Goal: Task Accomplishment & Management: Complete application form

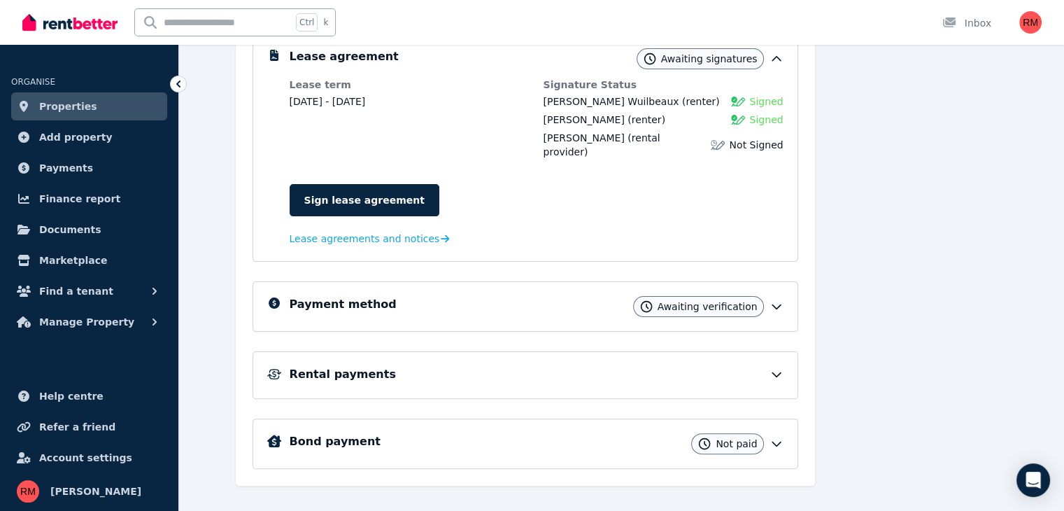
scroll to position [298, 0]
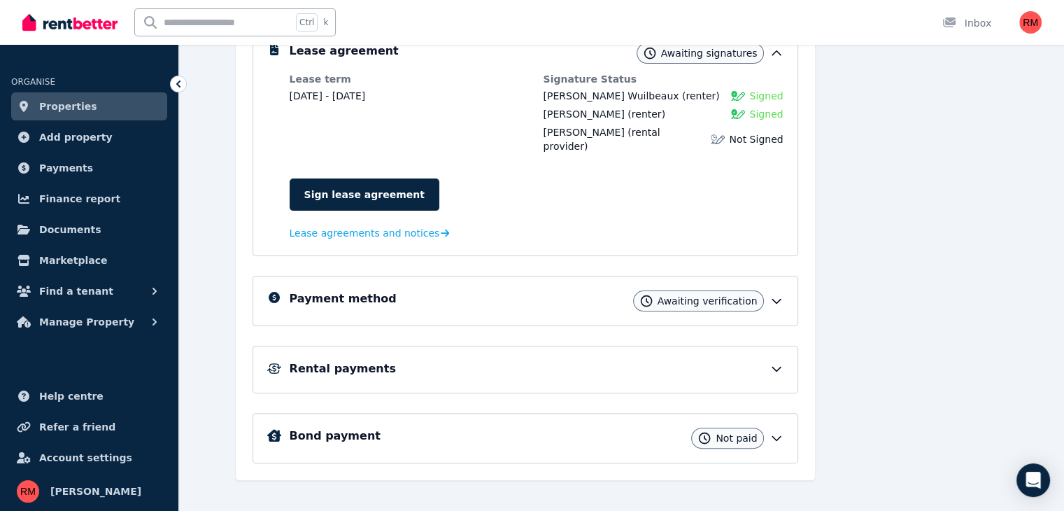
click at [784, 294] on icon at bounding box center [777, 301] width 14 height 14
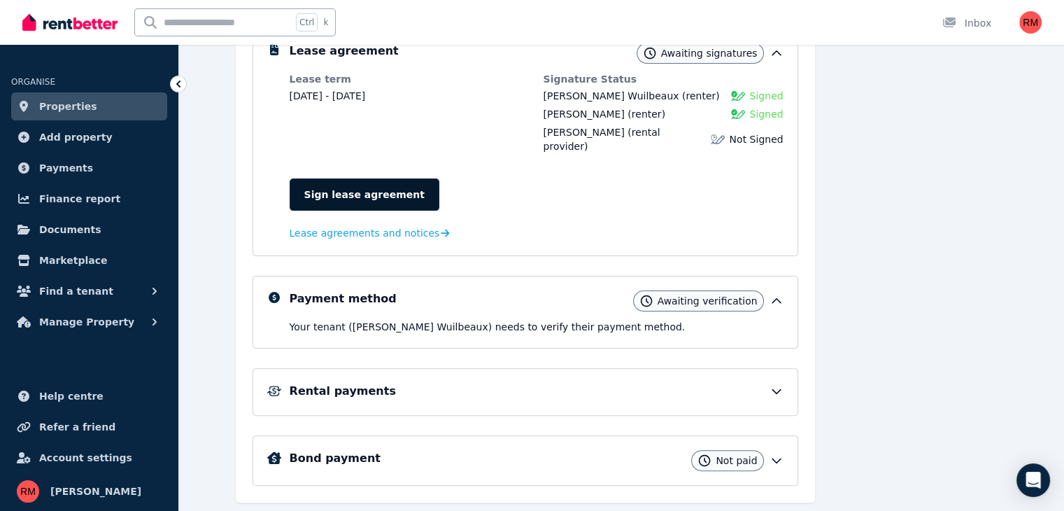
click at [327, 185] on link "Sign lease agreement" at bounding box center [365, 194] width 150 height 32
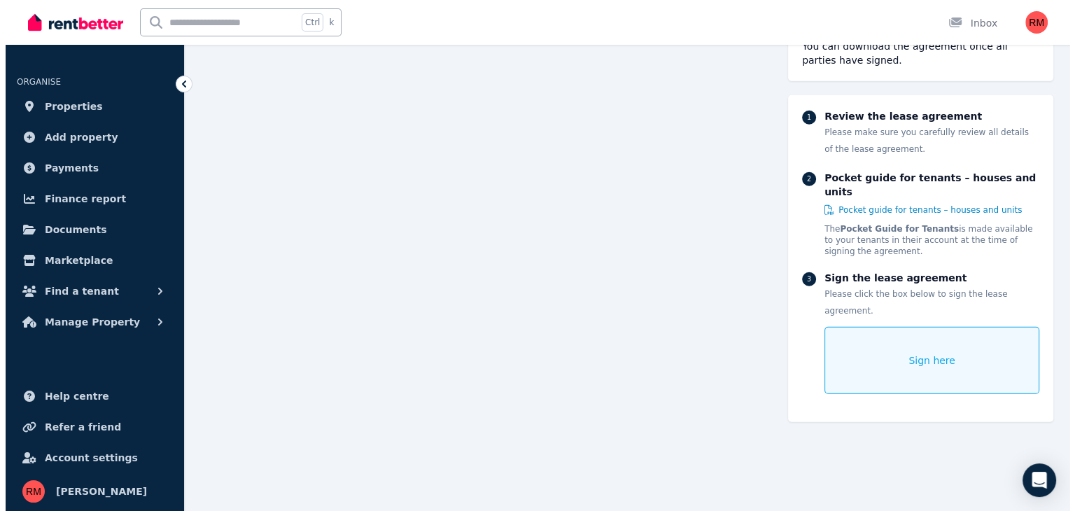
scroll to position [9265, 0]
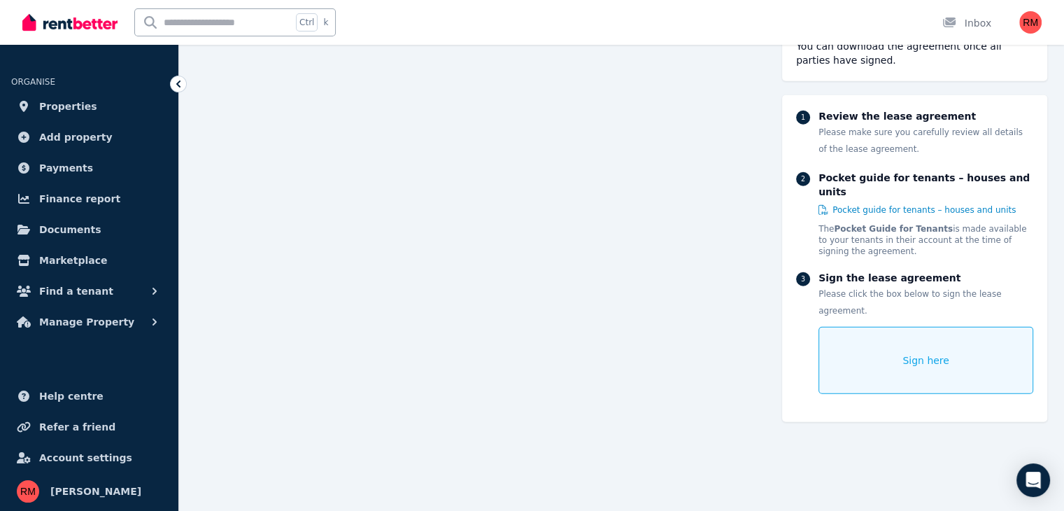
click at [912, 353] on span "Sign here" at bounding box center [925, 360] width 47 height 14
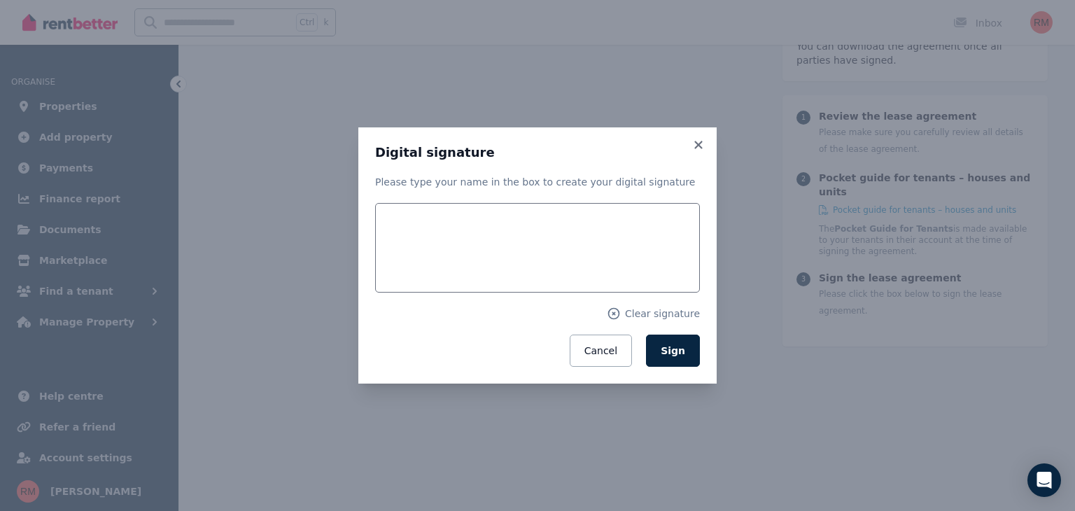
scroll to position [9279, 0]
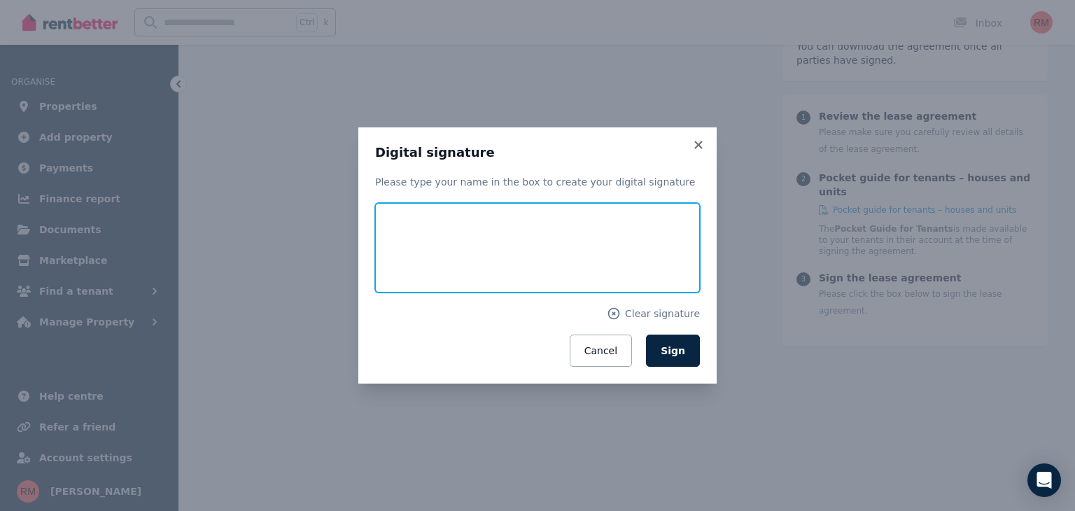
click at [496, 258] on input "text" at bounding box center [537, 248] width 325 height 90
type input "**********"
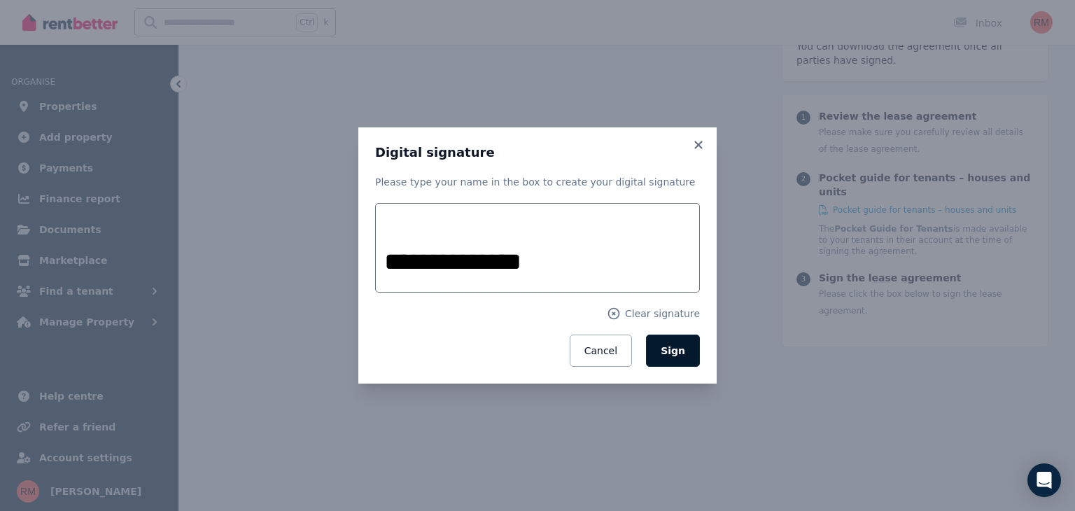
click at [669, 353] on span "Sign" at bounding box center [672, 350] width 24 height 11
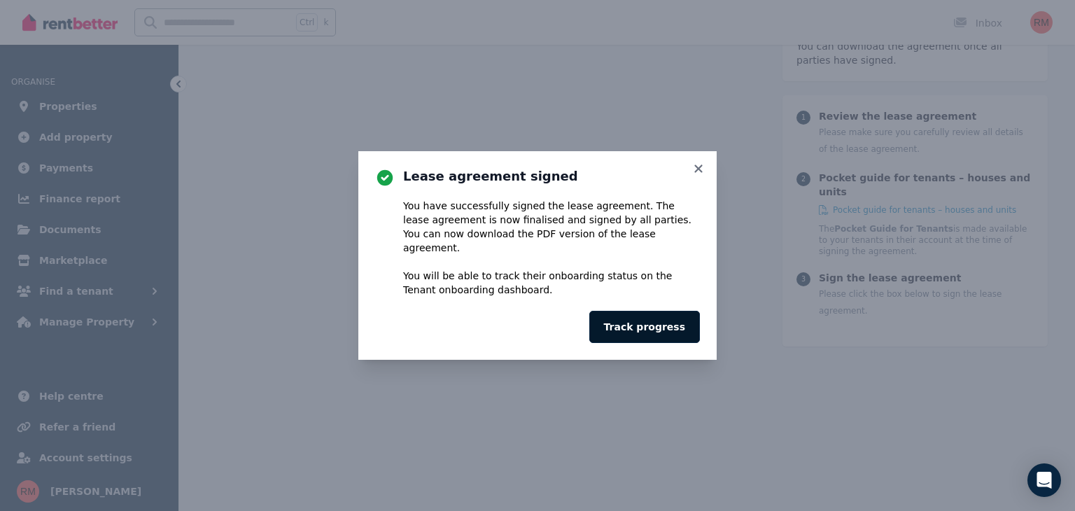
click at [648, 320] on button "Track progress" at bounding box center [644, 327] width 111 height 32
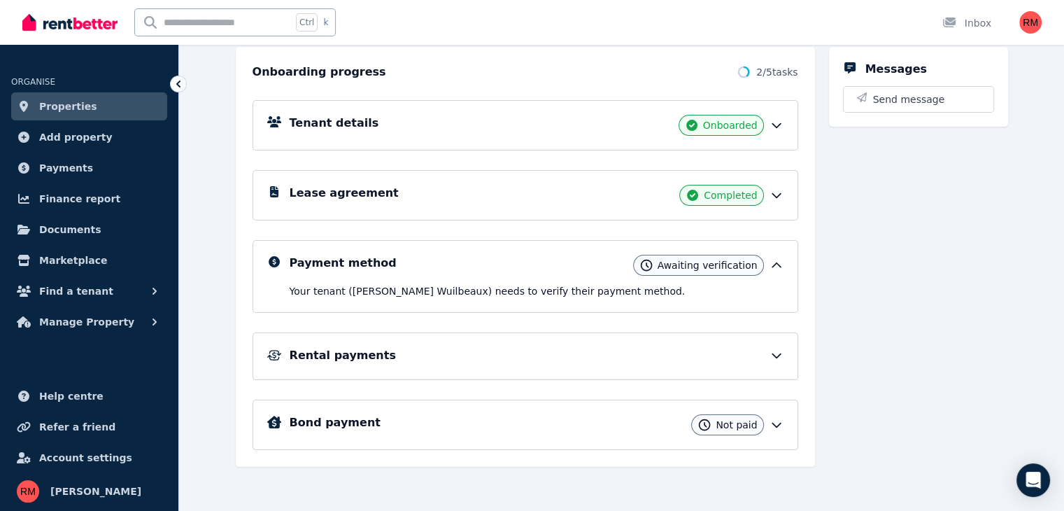
scroll to position [157, 0]
click at [784, 266] on icon at bounding box center [777, 264] width 14 height 14
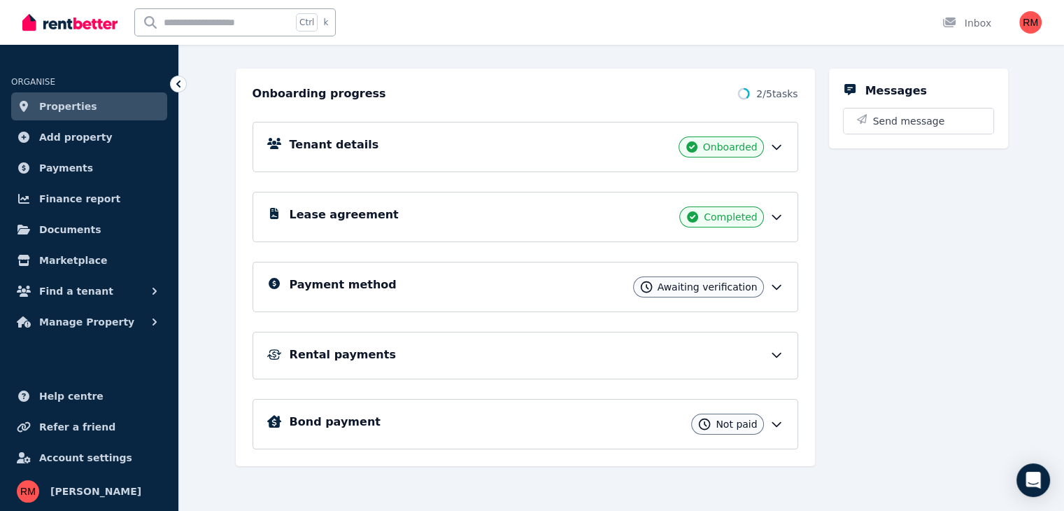
click at [784, 286] on icon at bounding box center [777, 287] width 14 height 14
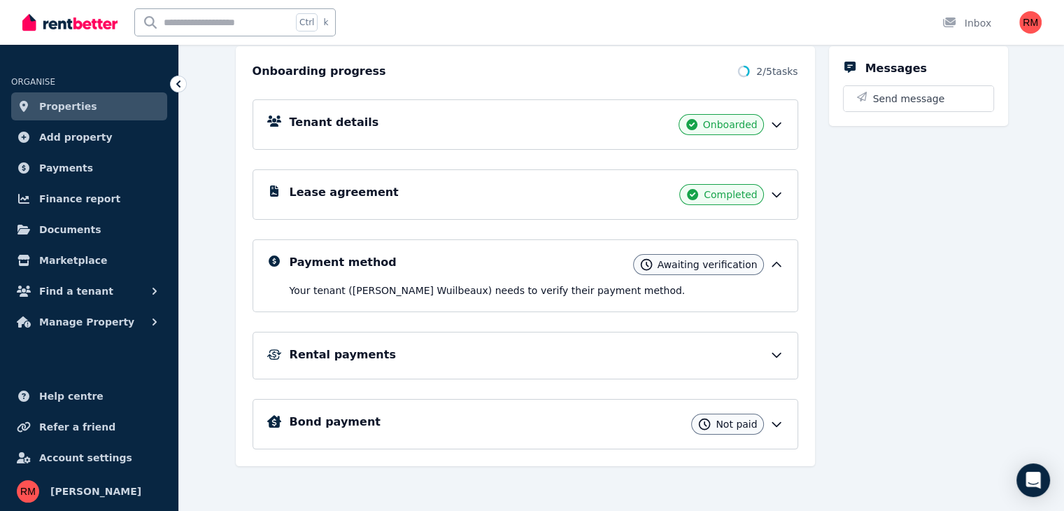
click at [733, 272] on div "Awaiting verification" at bounding box center [698, 264] width 131 height 21
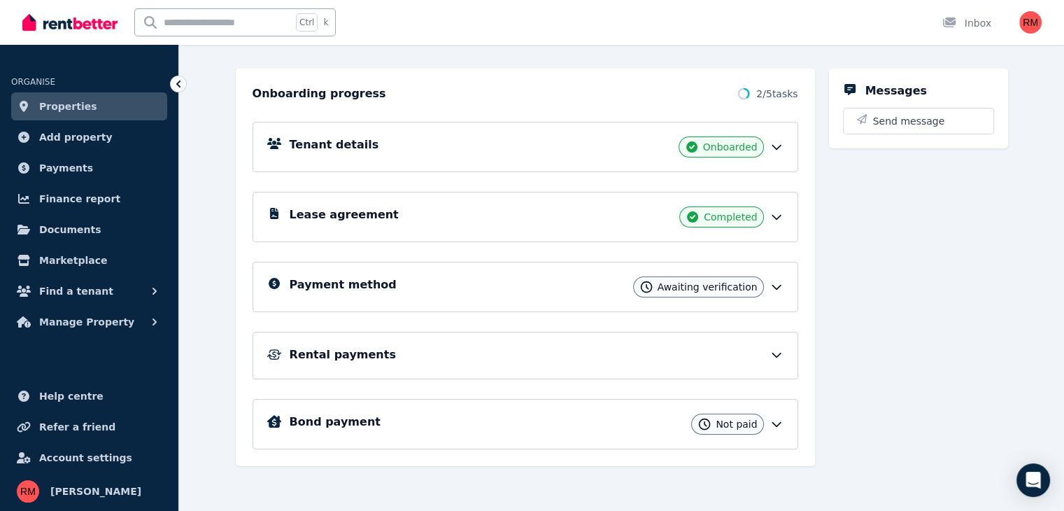
click at [653, 287] on icon at bounding box center [646, 287] width 14 height 14
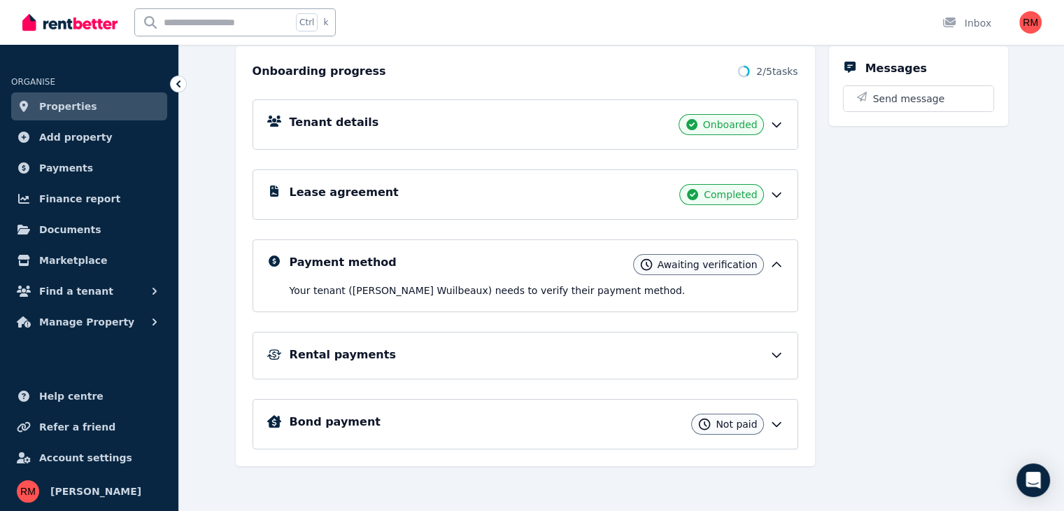
click at [798, 346] on div "Rental payments" at bounding box center [526, 356] width 546 height 48
click at [784, 348] on icon at bounding box center [777, 355] width 14 height 14
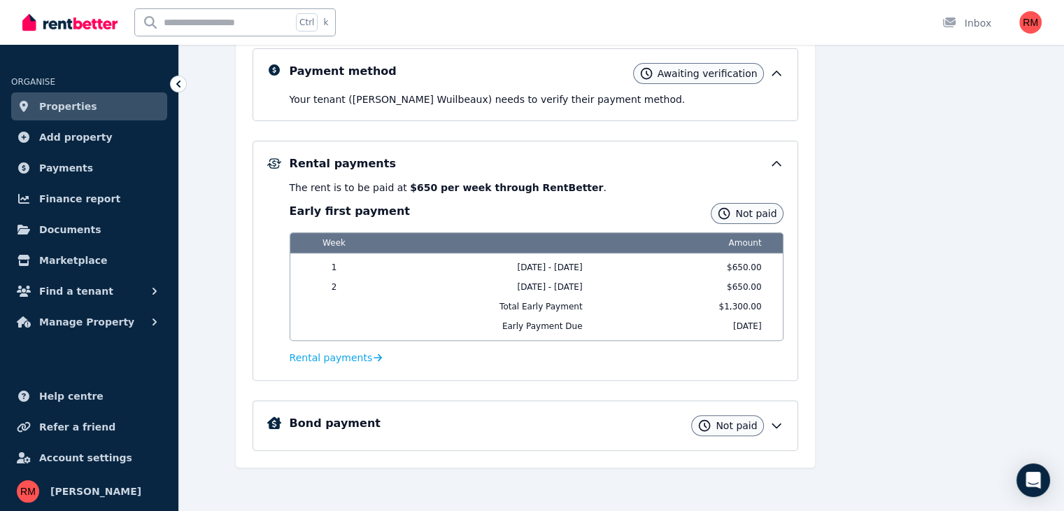
scroll to position [349, 0]
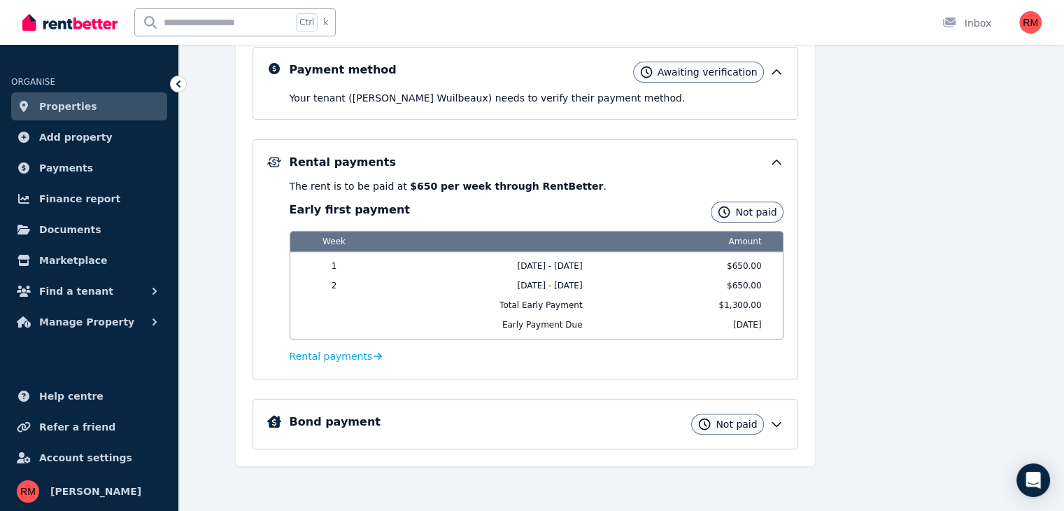
click at [784, 422] on icon at bounding box center [777, 424] width 14 height 14
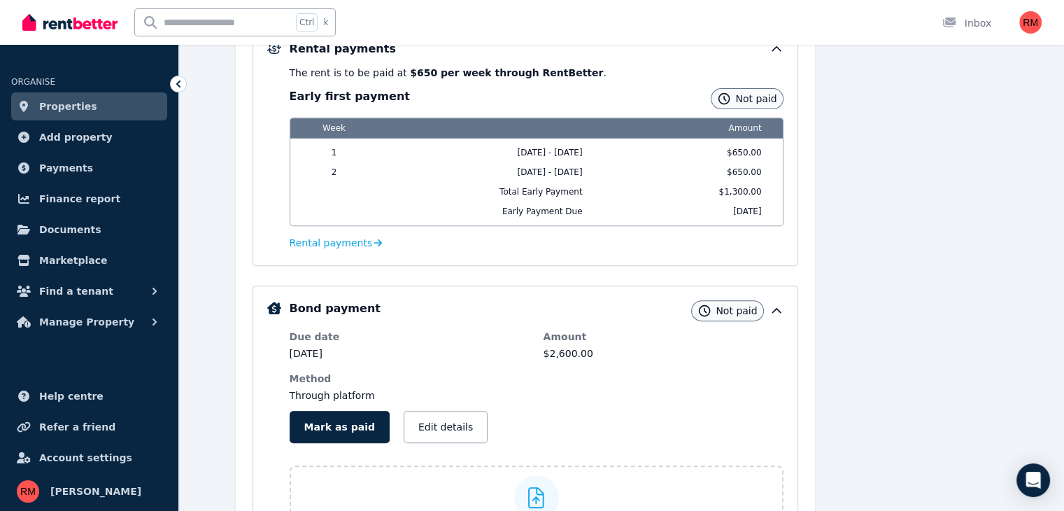
scroll to position [383, 0]
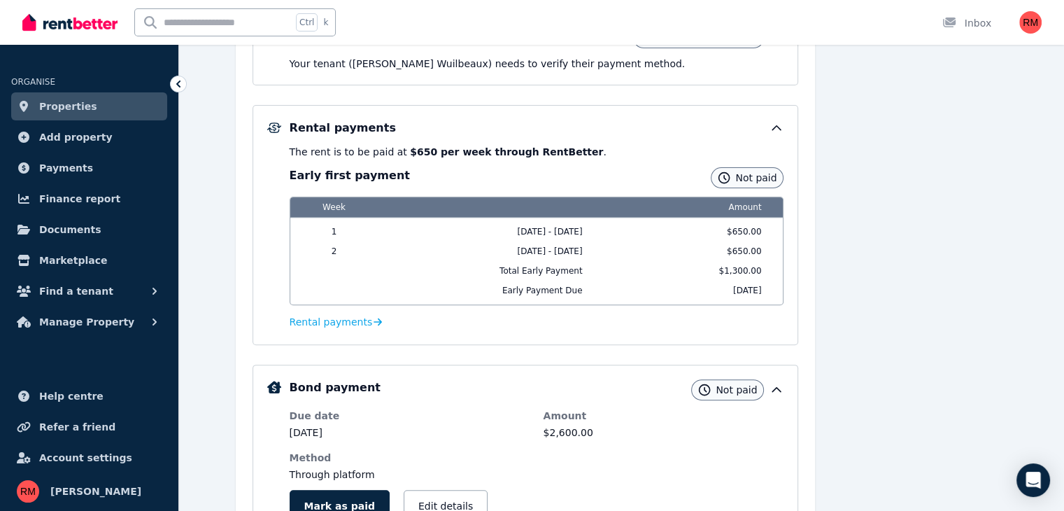
click at [658, 116] on div "Rental payments The rent is to be paid at $650 per week through RentBetter . Ea…" at bounding box center [526, 225] width 546 height 240
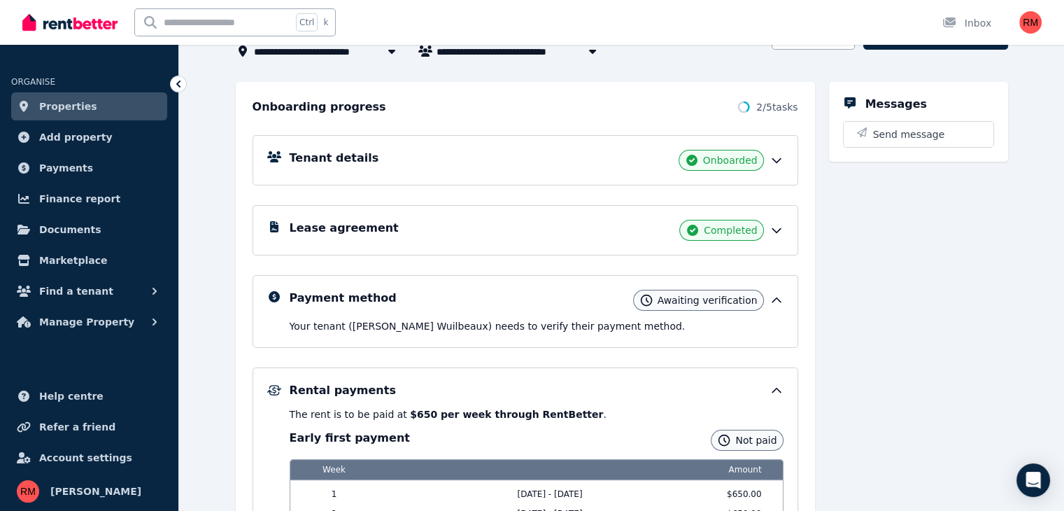
scroll to position [104, 0]
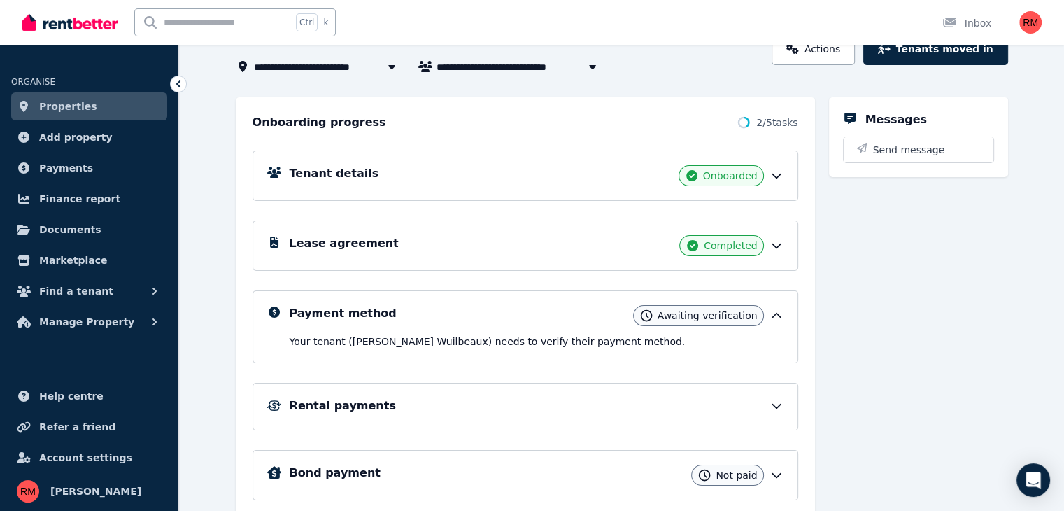
scroll to position [157, 0]
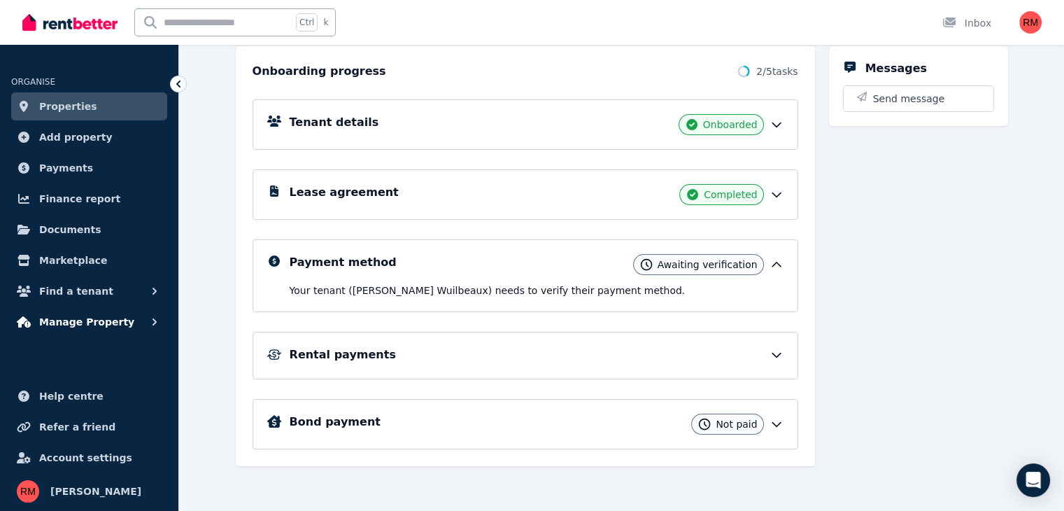
click at [101, 325] on span "Manage Property" at bounding box center [86, 321] width 95 height 17
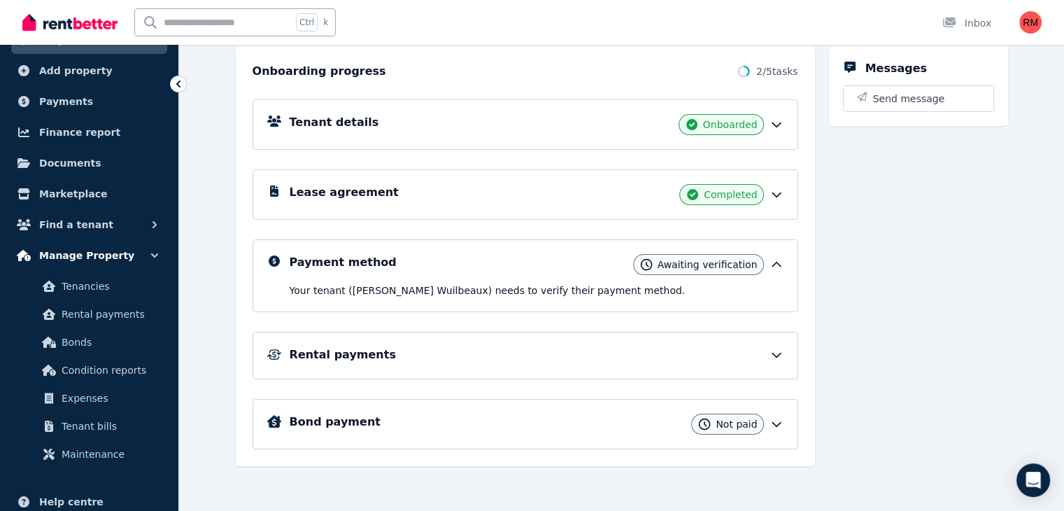
scroll to position [70, 0]
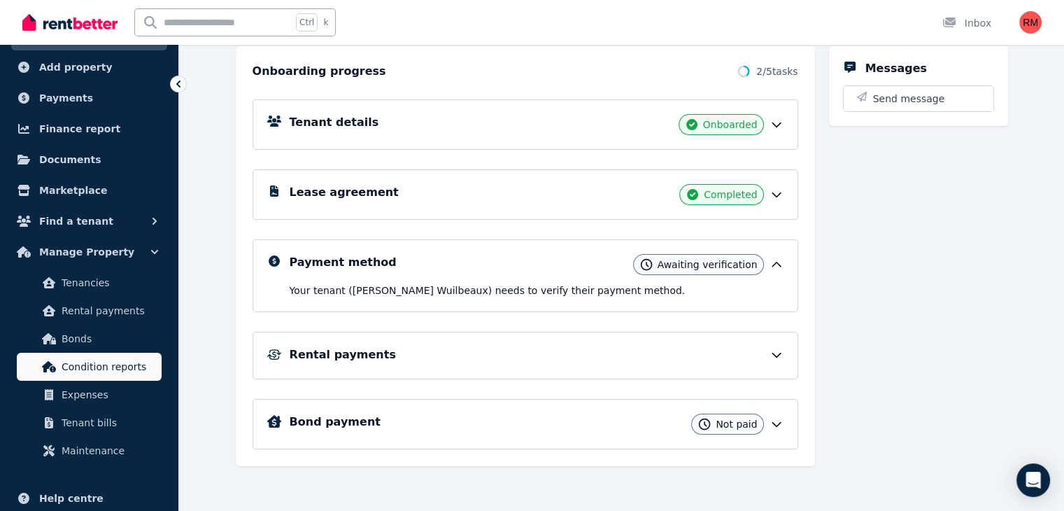
click at [109, 373] on span "Condition reports" at bounding box center [109, 366] width 94 height 17
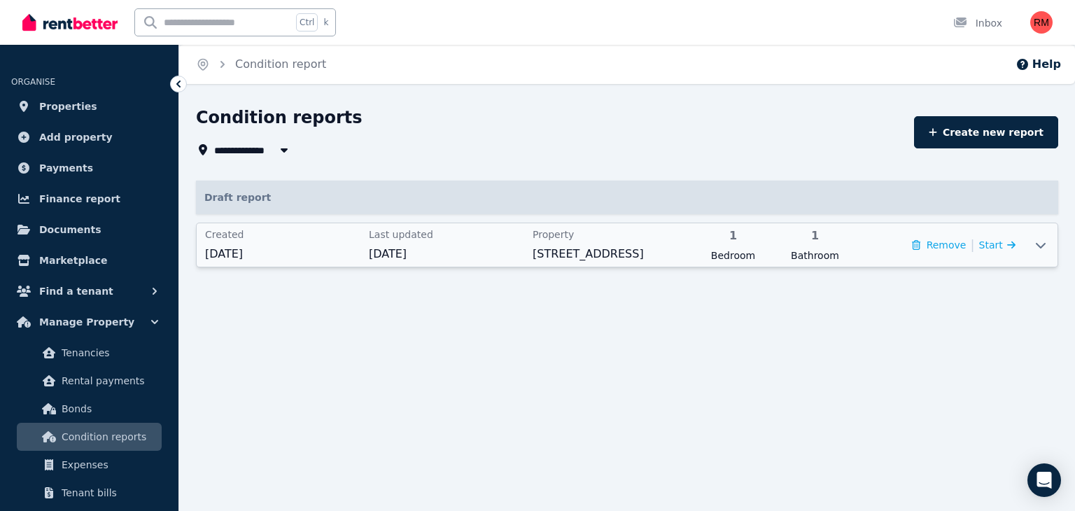
click at [1047, 248] on icon at bounding box center [1040, 244] width 17 height 11
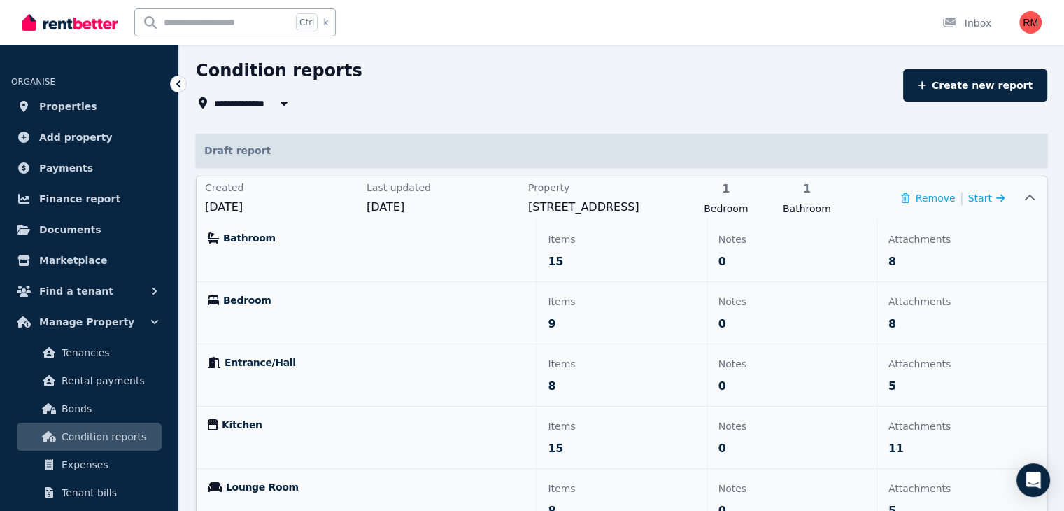
scroll to position [39, 0]
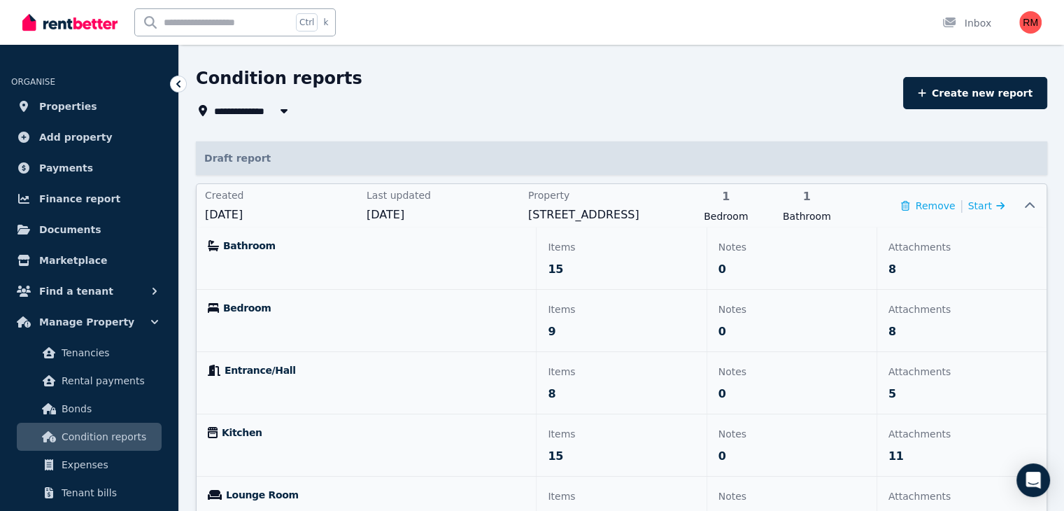
click at [1029, 201] on icon at bounding box center [1029, 205] width 17 height 11
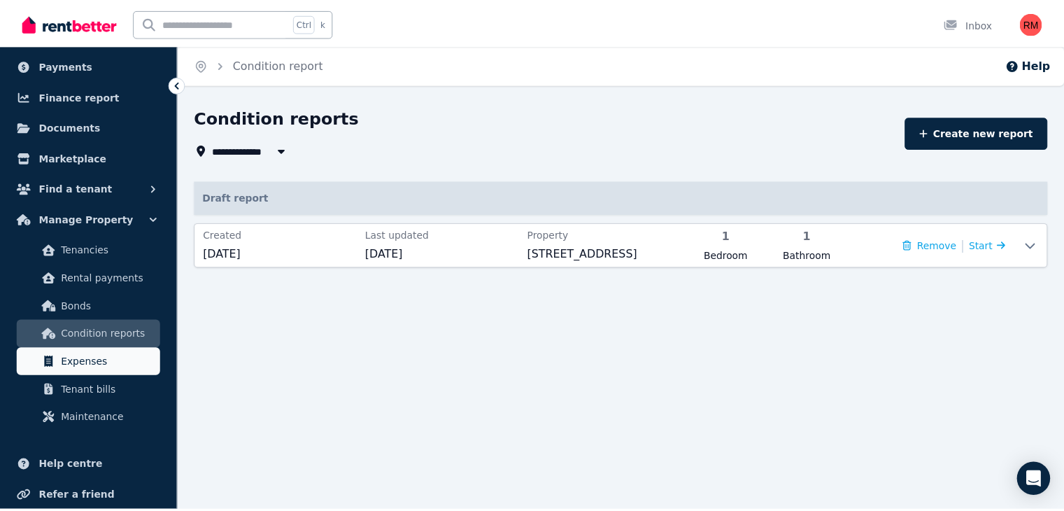
scroll to position [140, 0]
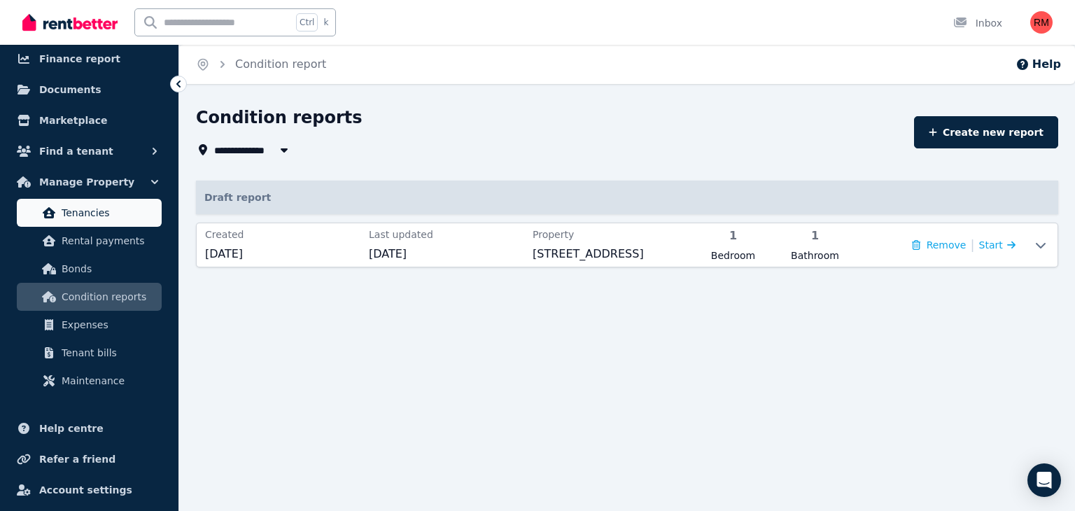
click at [115, 222] on link "Tenancies" at bounding box center [89, 213] width 145 height 28
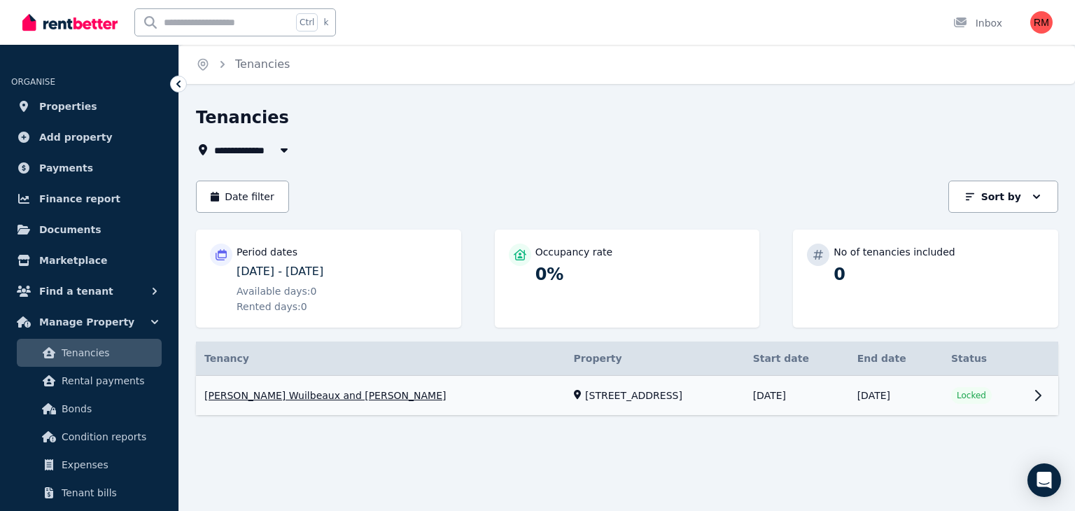
click at [1044, 395] on link "View property details" at bounding box center [627, 396] width 862 height 40
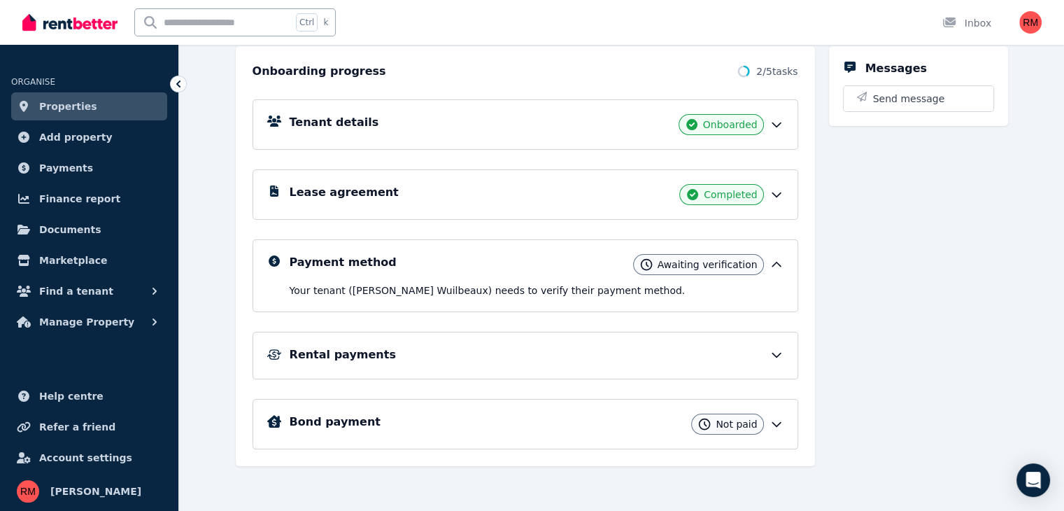
scroll to position [157, 0]
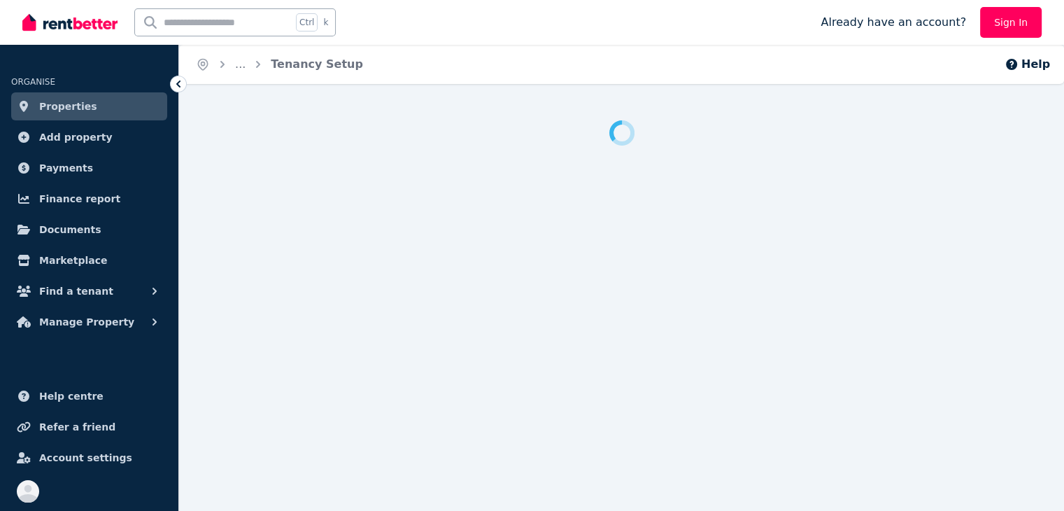
scroll to position [14, 0]
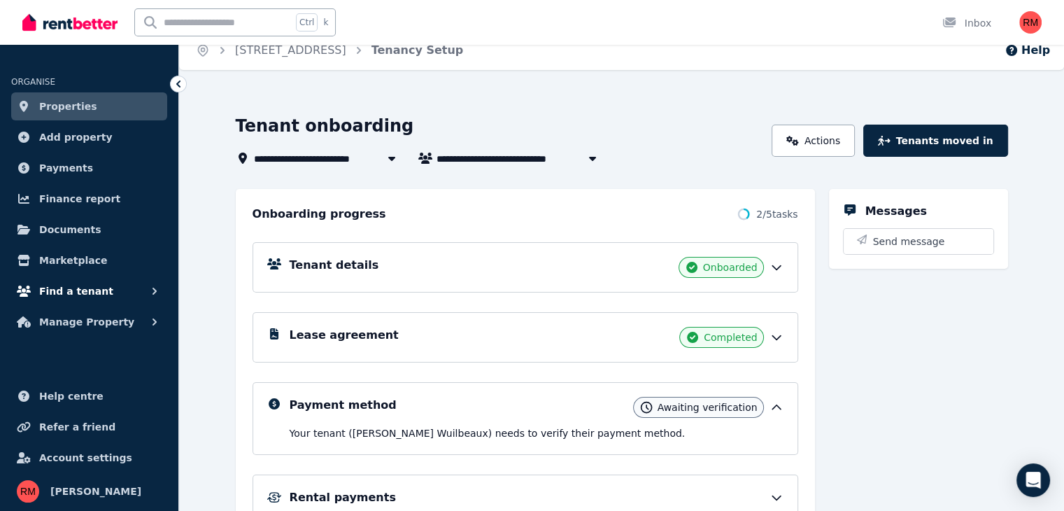
click at [93, 294] on span "Find a tenant" at bounding box center [76, 291] width 74 height 17
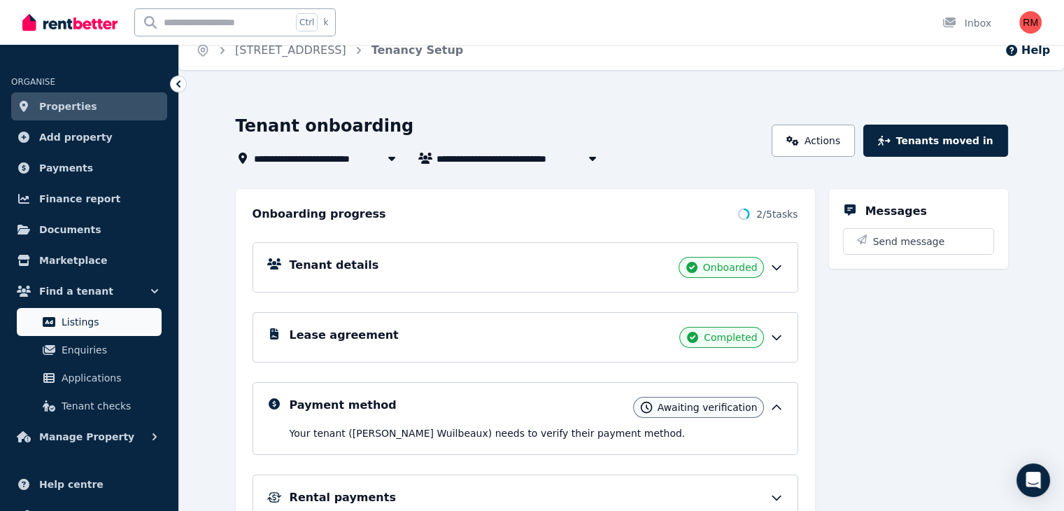
click at [100, 320] on span "Listings" at bounding box center [109, 321] width 94 height 17
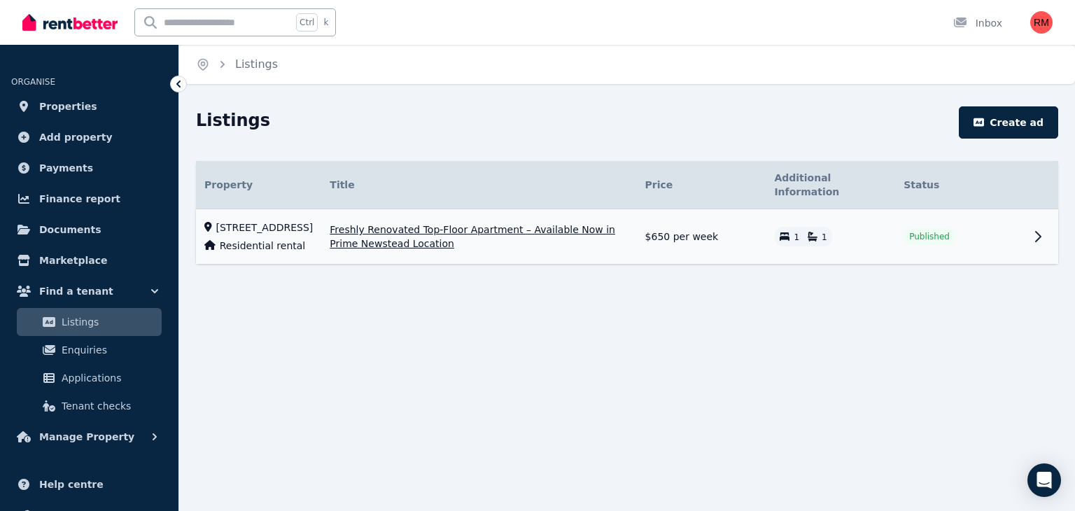
click at [1030, 234] on icon at bounding box center [1037, 236] width 17 height 17
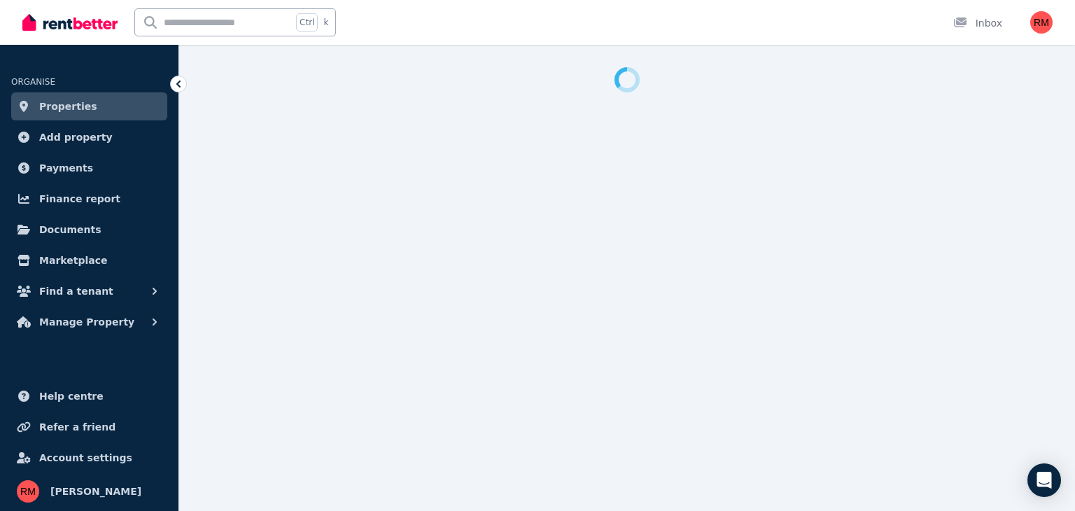
select select "**********"
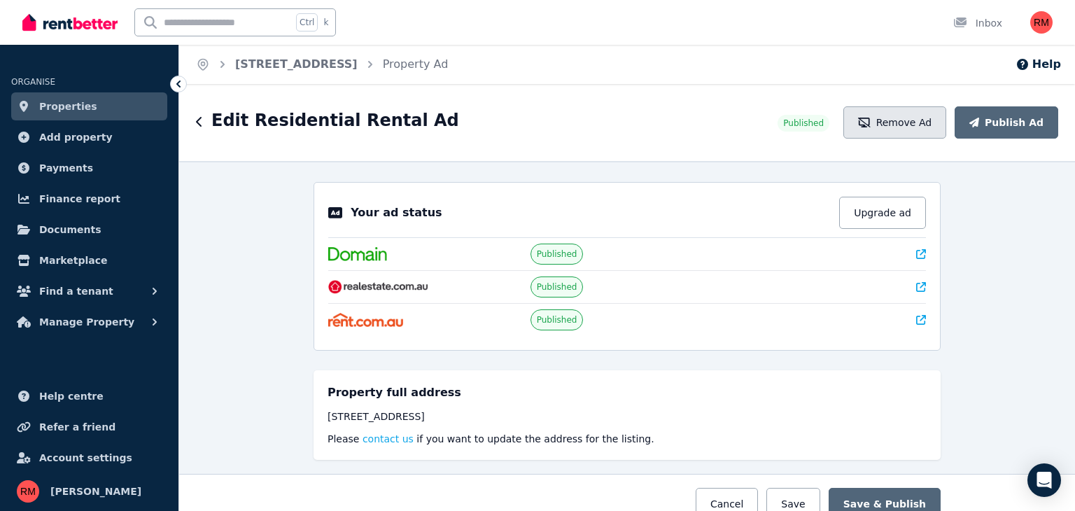
click at [922, 113] on button "Remove Ad" at bounding box center [894, 122] width 103 height 32
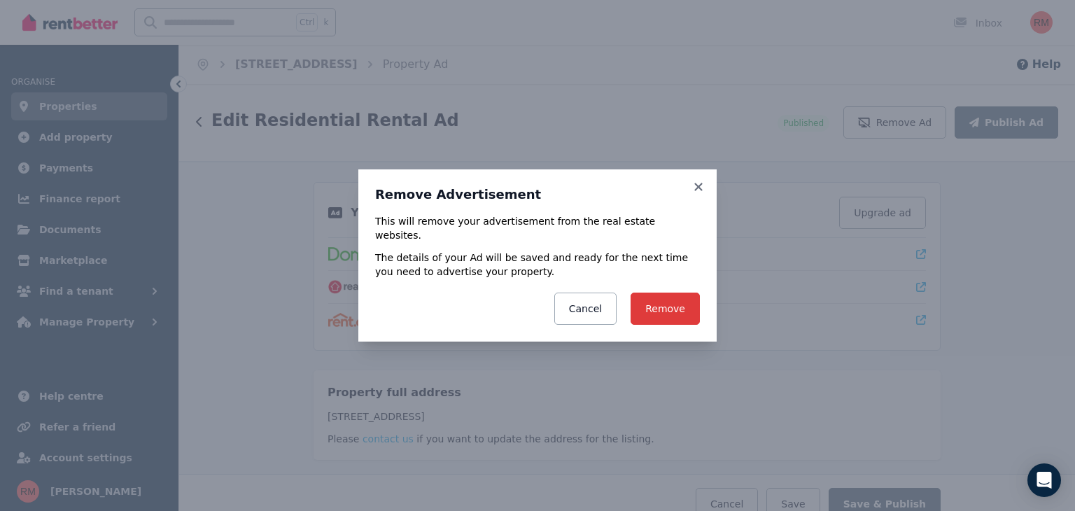
click at [656, 295] on button "Remove" at bounding box center [664, 308] width 69 height 32
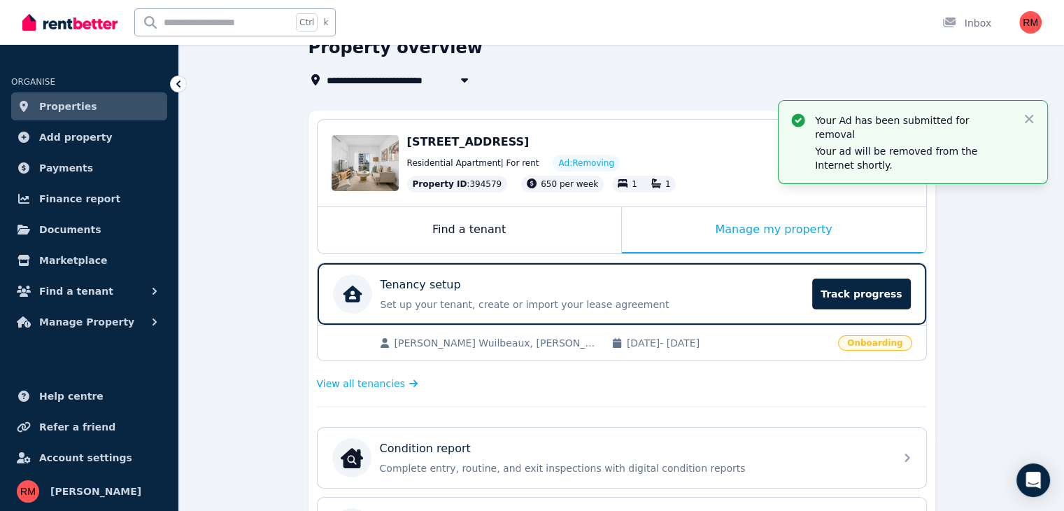
scroll to position [70, 0]
click at [1026, 115] on icon "button" at bounding box center [1029, 119] width 8 height 8
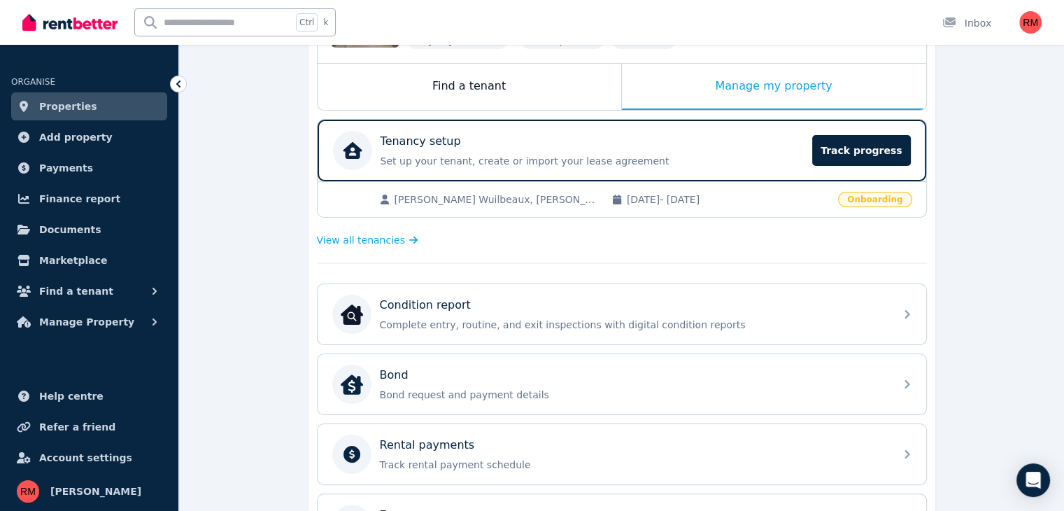
scroll to position [210, 0]
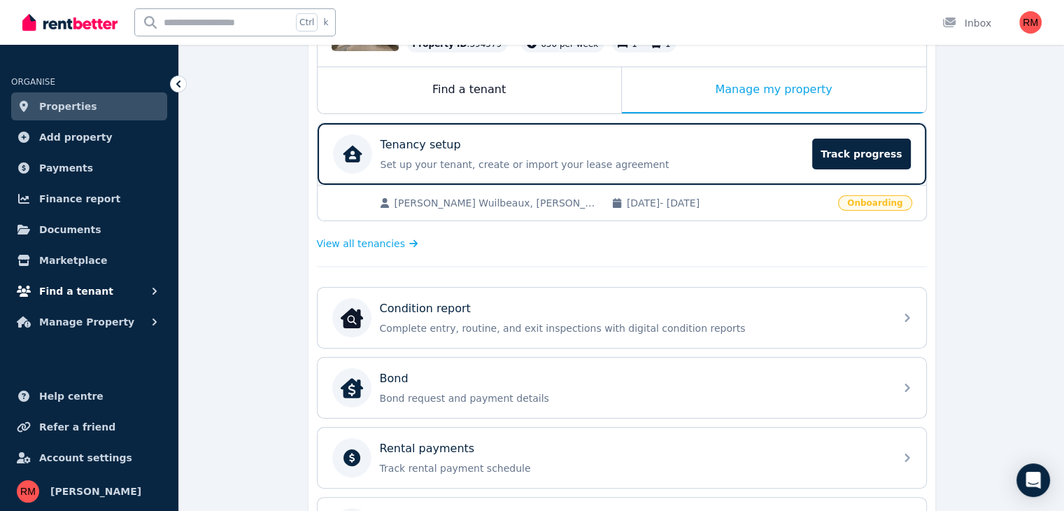
click at [92, 288] on span "Find a tenant" at bounding box center [76, 291] width 74 height 17
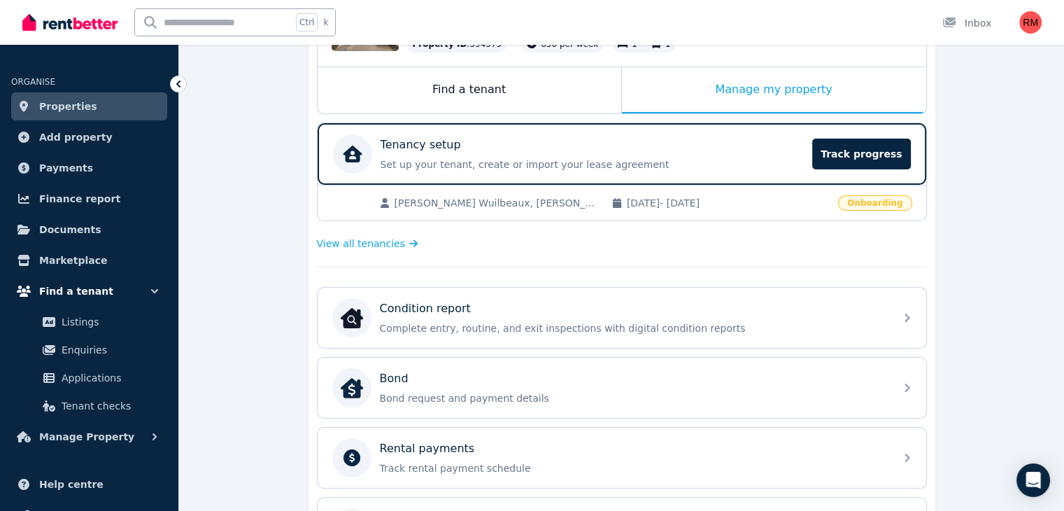
click at [92, 288] on span "Find a tenant" at bounding box center [76, 291] width 74 height 17
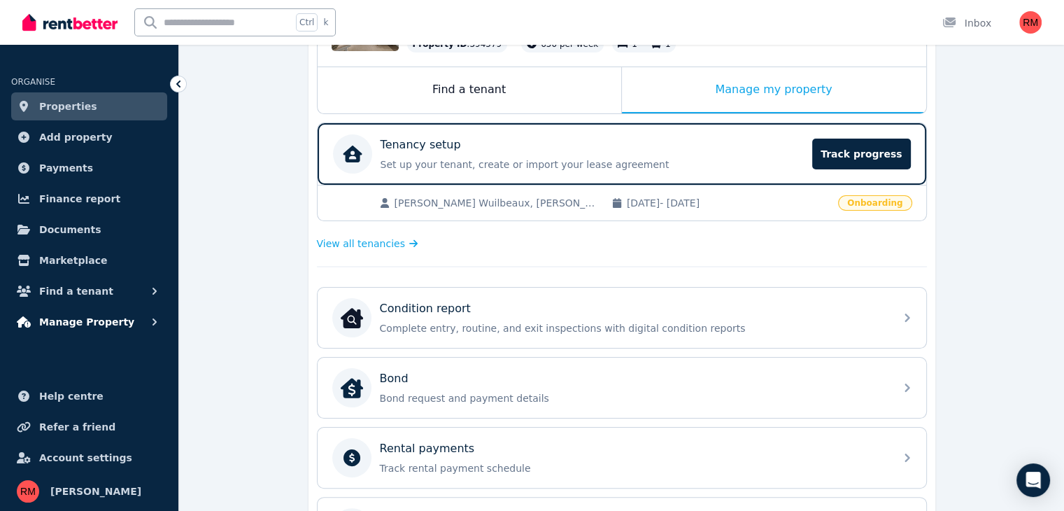
click at [146, 319] on button "Manage Property" at bounding box center [89, 322] width 156 height 28
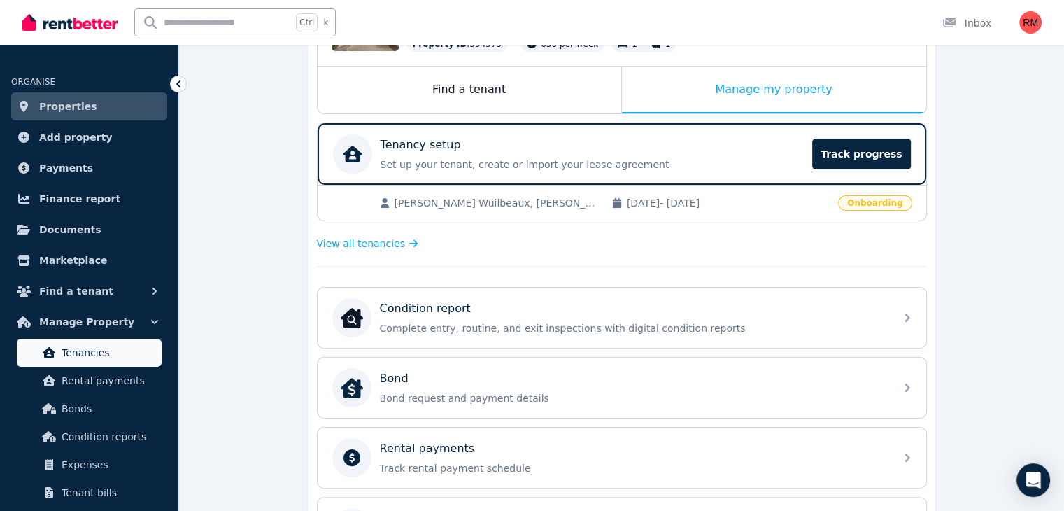
click at [120, 359] on span "Tenancies" at bounding box center [109, 352] width 94 height 17
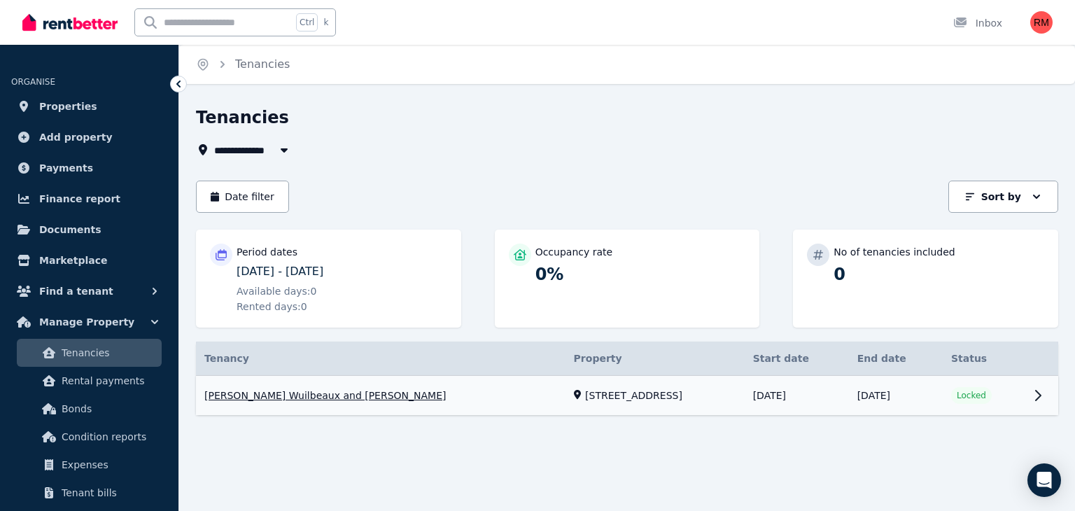
click at [1033, 395] on link "View property details" at bounding box center [627, 396] width 862 height 40
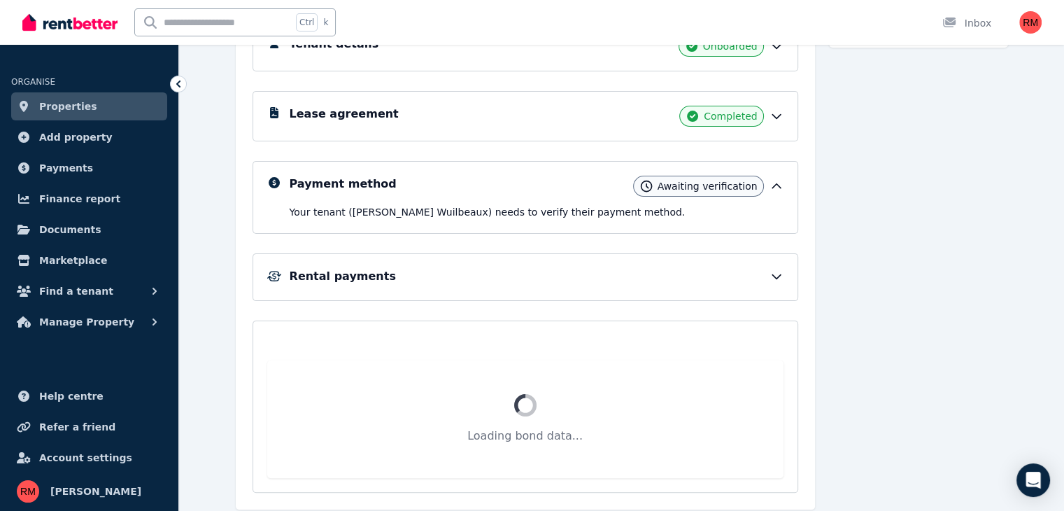
scroll to position [157, 0]
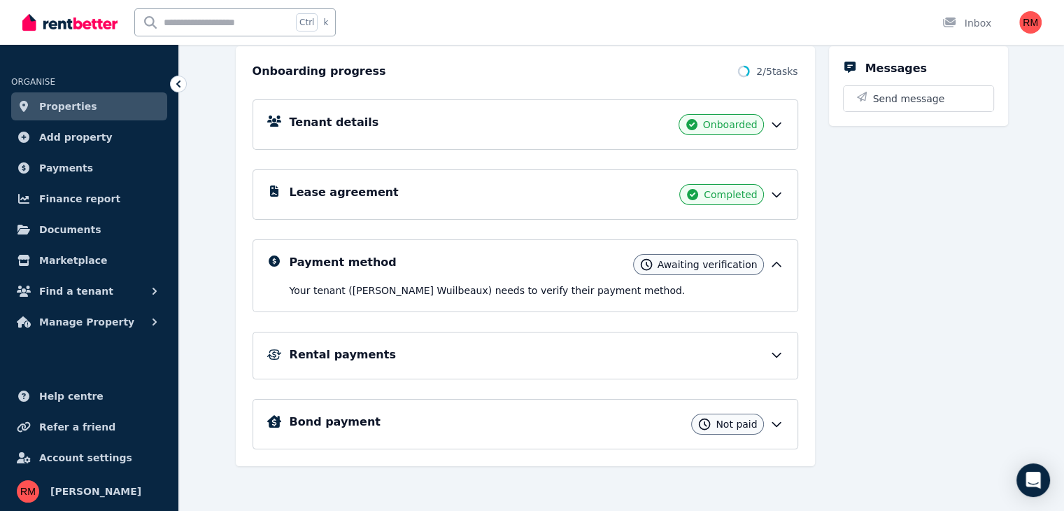
click at [638, 308] on div "Tenant details Onboarded Lease agreement Completed Payment method Awaiting veri…" at bounding box center [526, 264] width 546 height 369
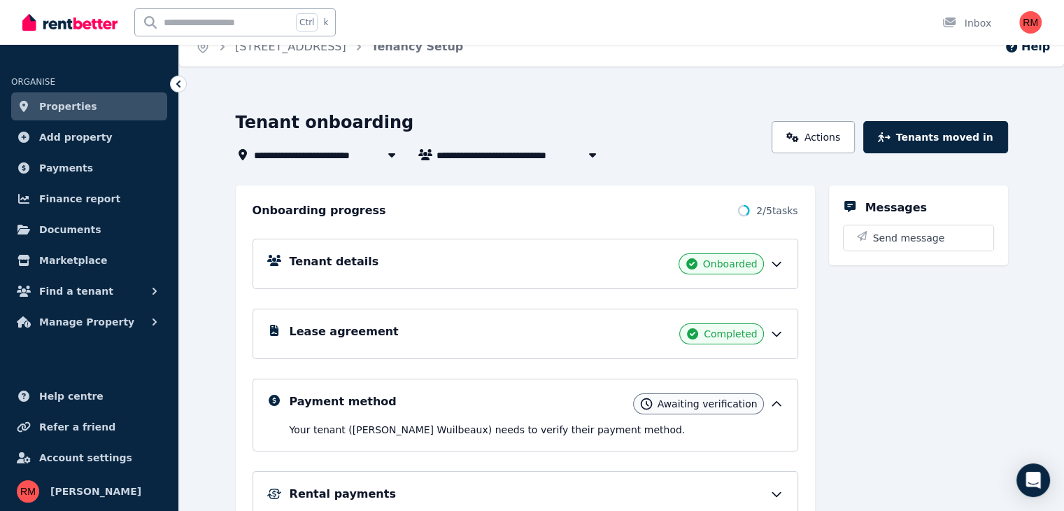
scroll to position [0, 0]
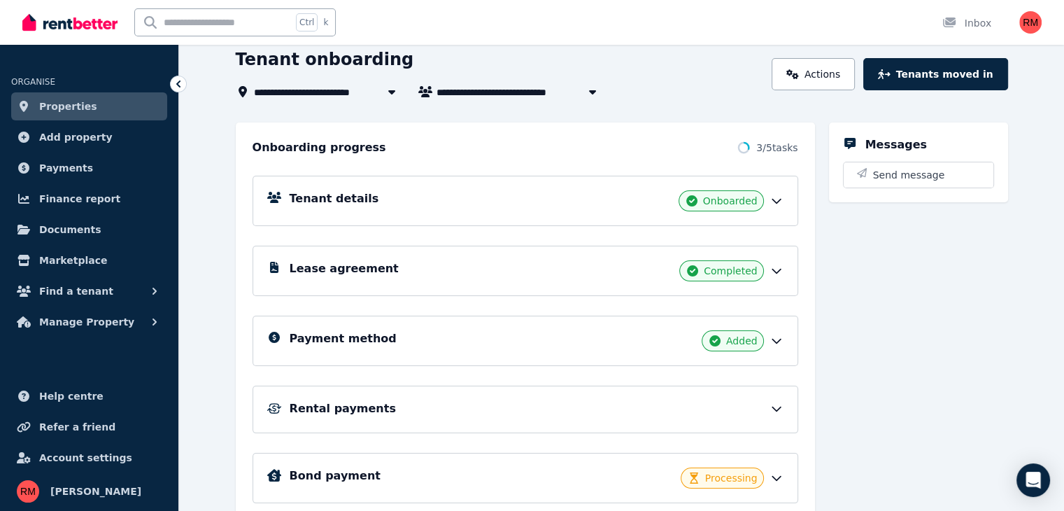
scroll to position [134, 0]
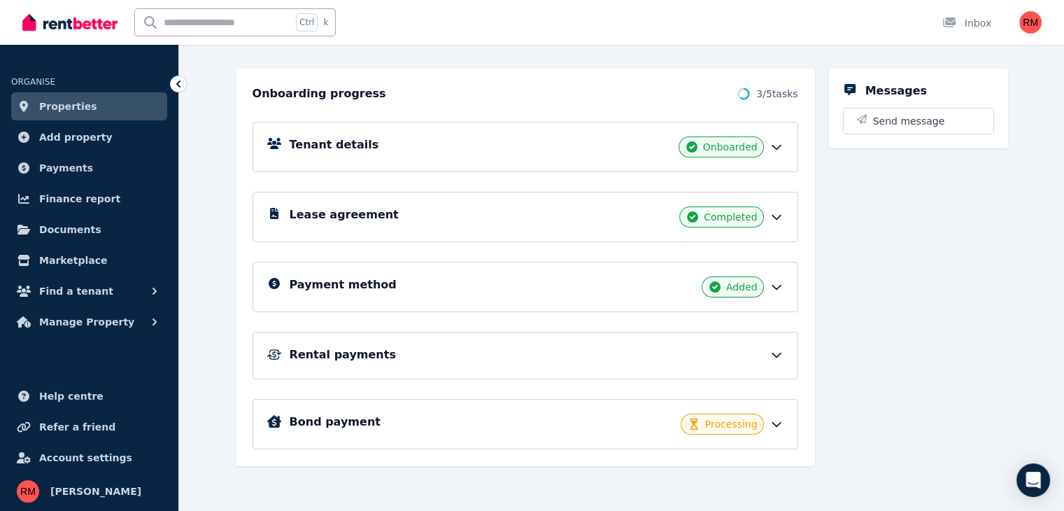
click at [784, 280] on icon at bounding box center [777, 287] width 14 height 14
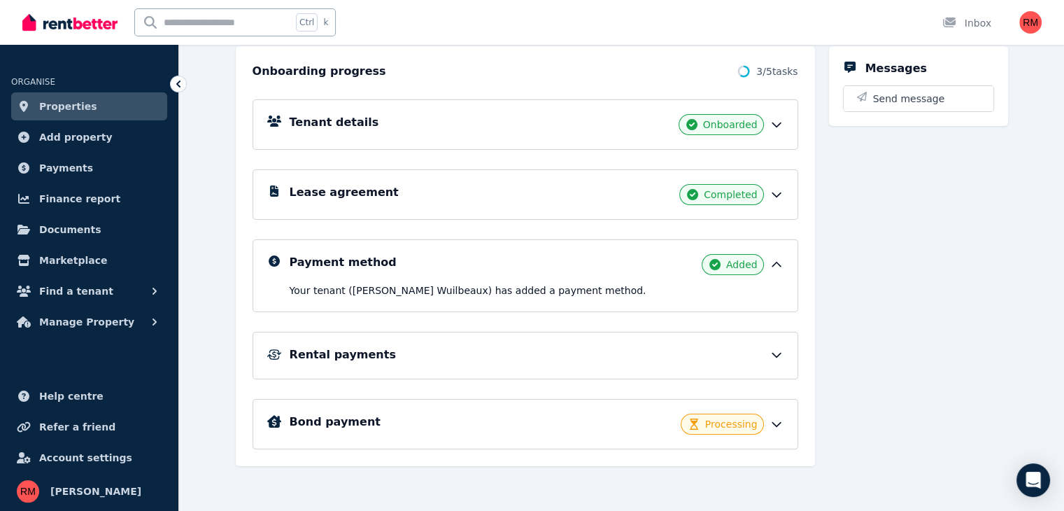
scroll to position [157, 0]
click at [770, 353] on div "Rental payments" at bounding box center [537, 354] width 494 height 17
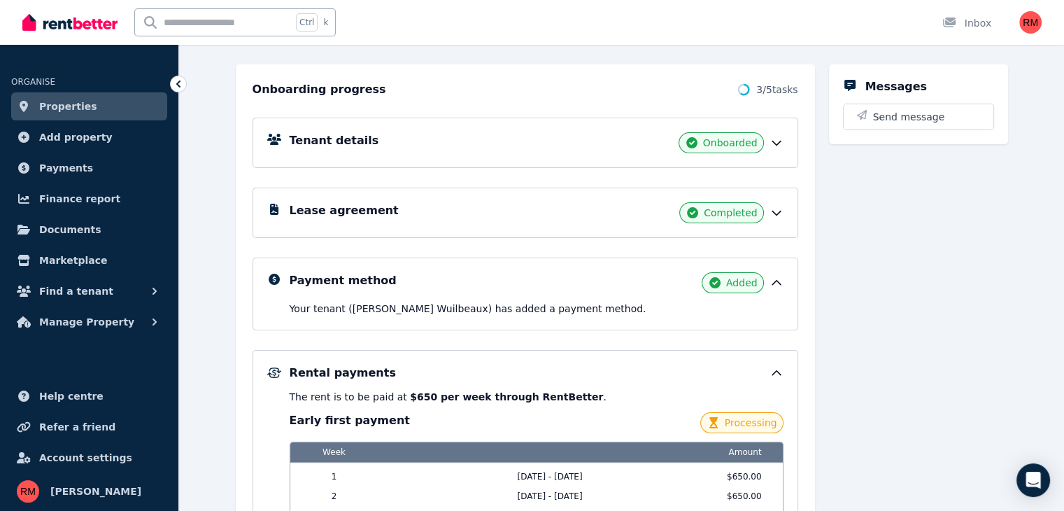
scroll to position [50, 0]
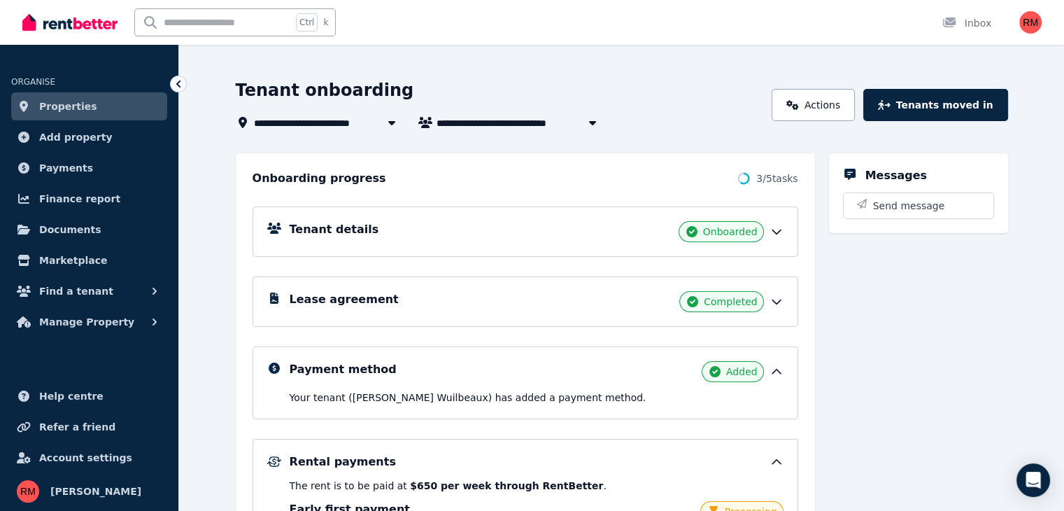
click at [784, 231] on icon at bounding box center [777, 232] width 14 height 14
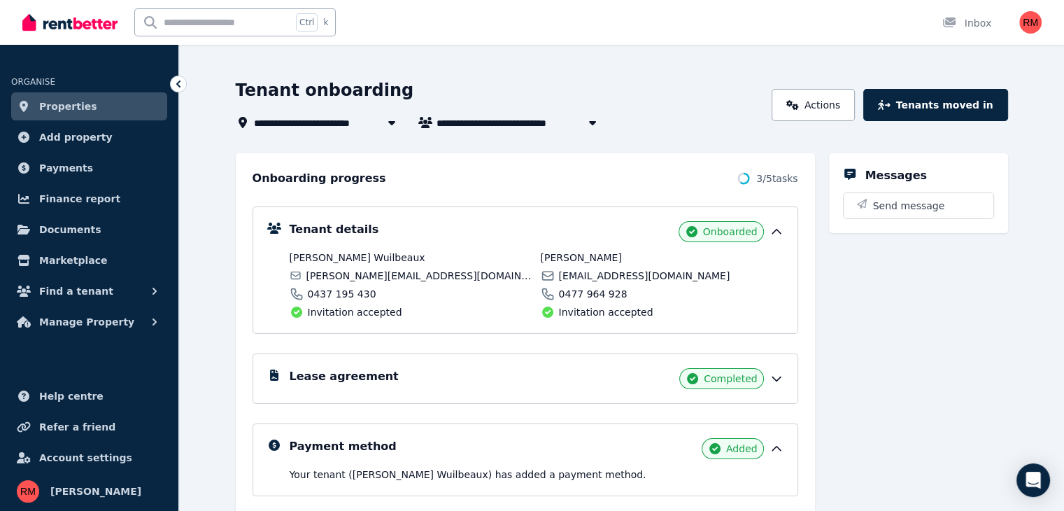
click at [784, 234] on icon at bounding box center [777, 232] width 14 height 14
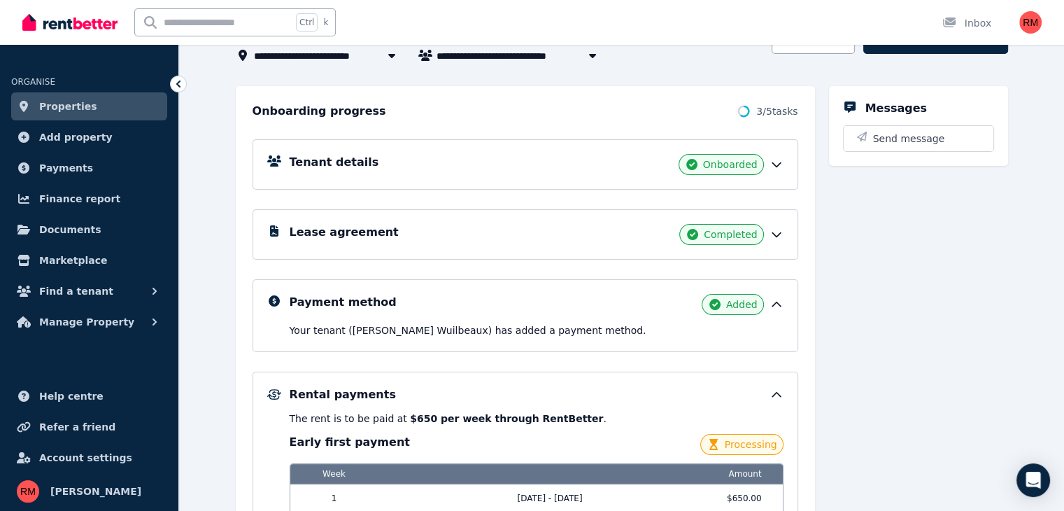
scroll to position [120, 0]
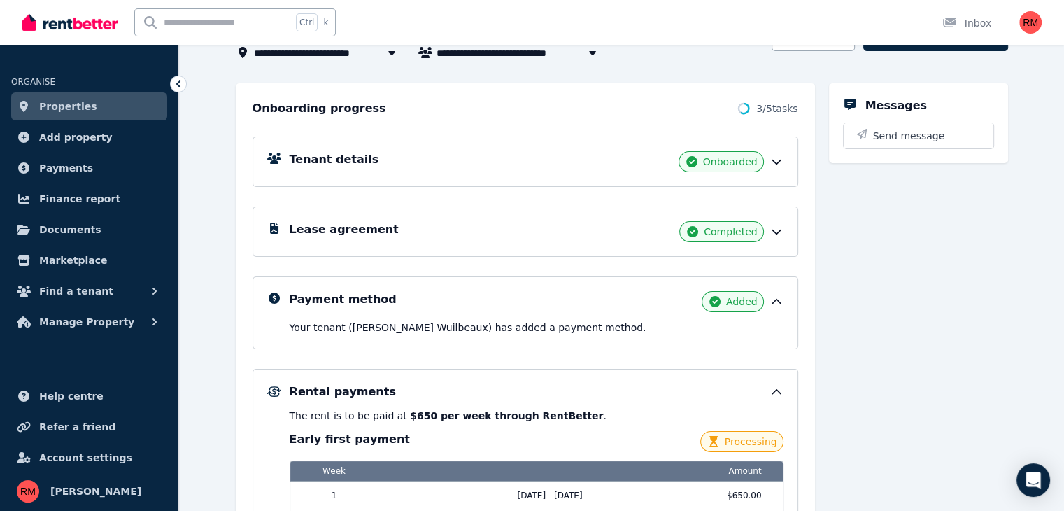
click at [784, 227] on icon at bounding box center [777, 232] width 14 height 14
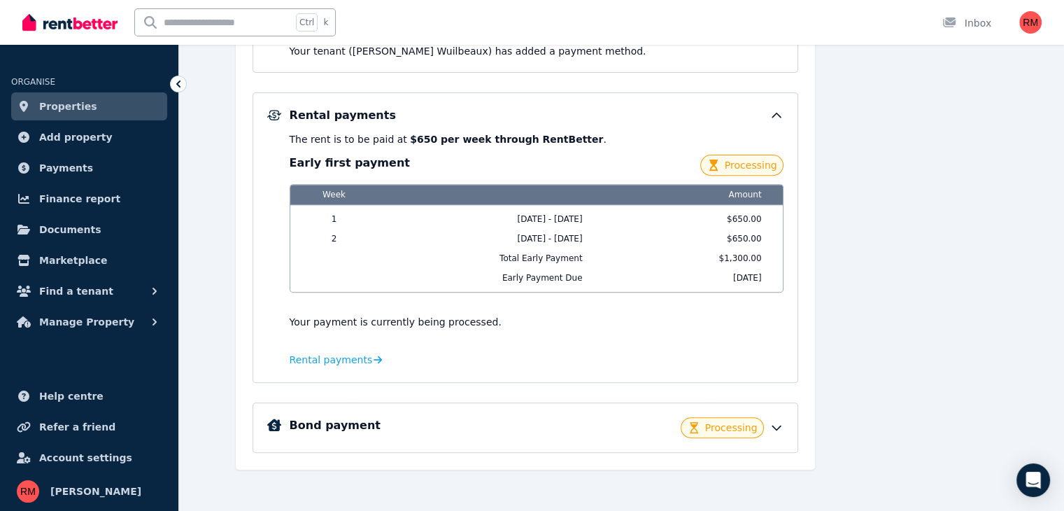
scroll to position [503, 0]
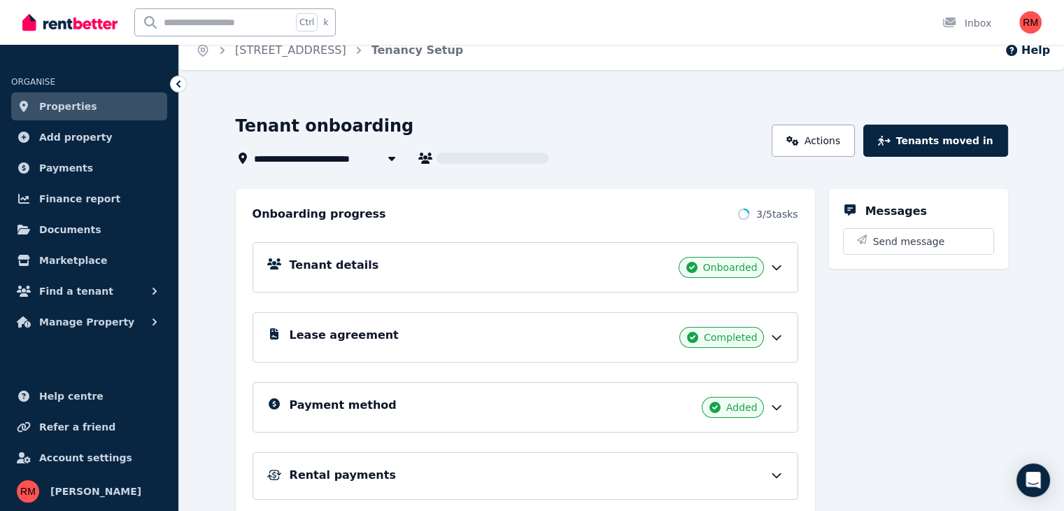
scroll to position [134, 0]
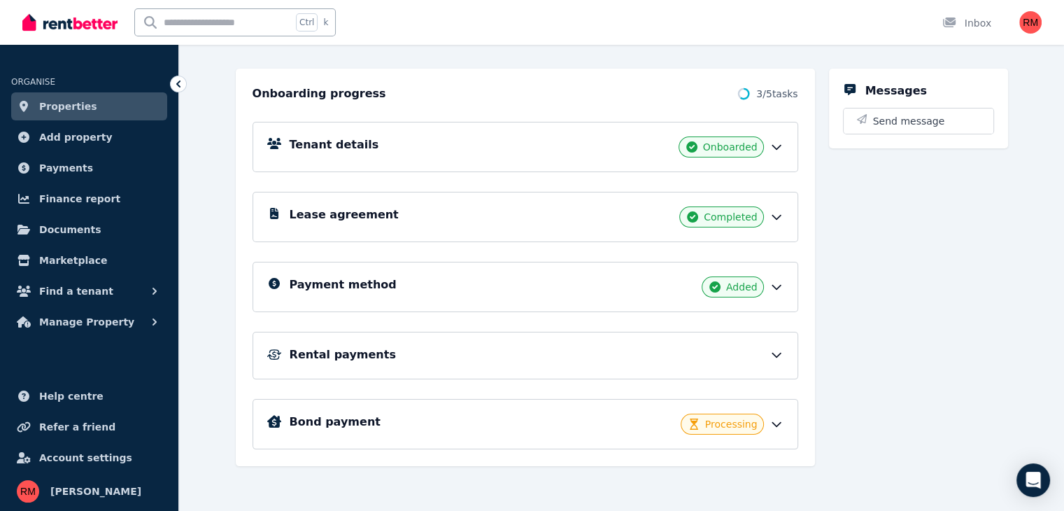
click at [798, 290] on div "Payment method Added" at bounding box center [526, 287] width 546 height 50
click at [781, 353] on icon at bounding box center [776, 355] width 8 height 4
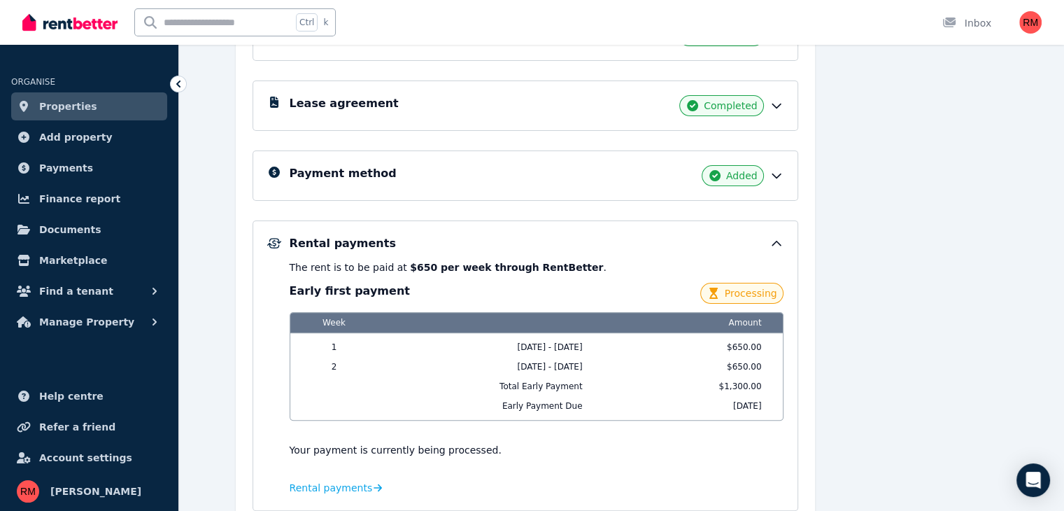
scroll to position [274, 0]
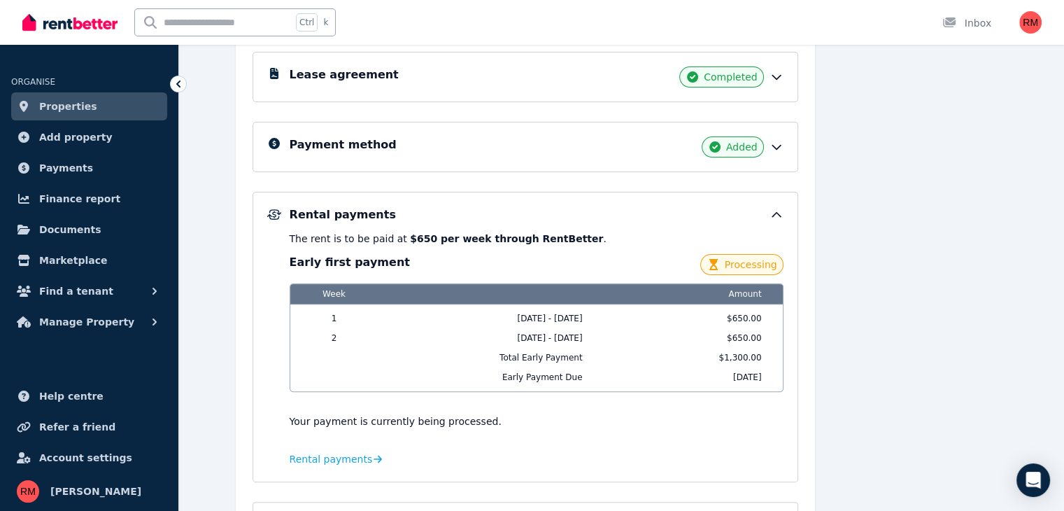
click at [766, 268] on span "Processing" at bounding box center [751, 264] width 52 height 14
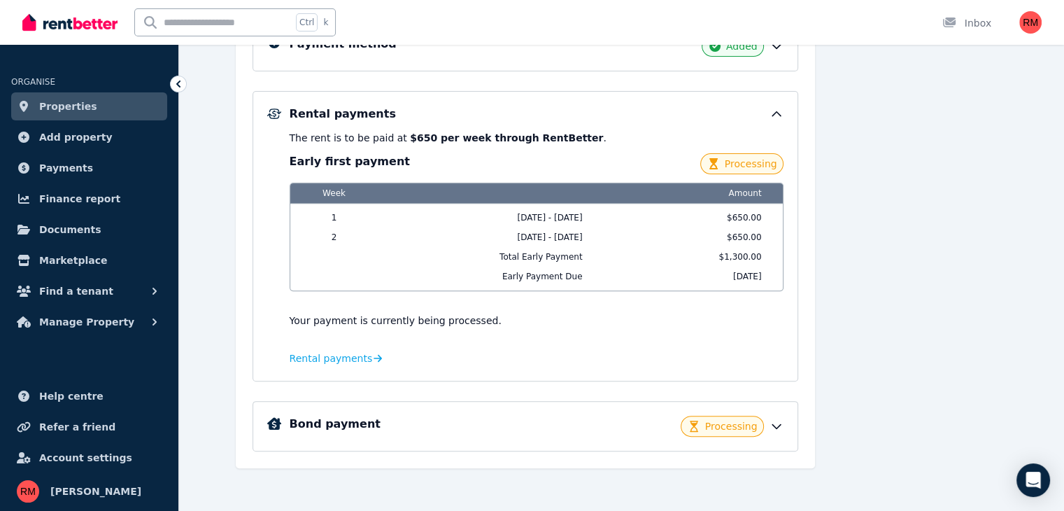
scroll to position [377, 0]
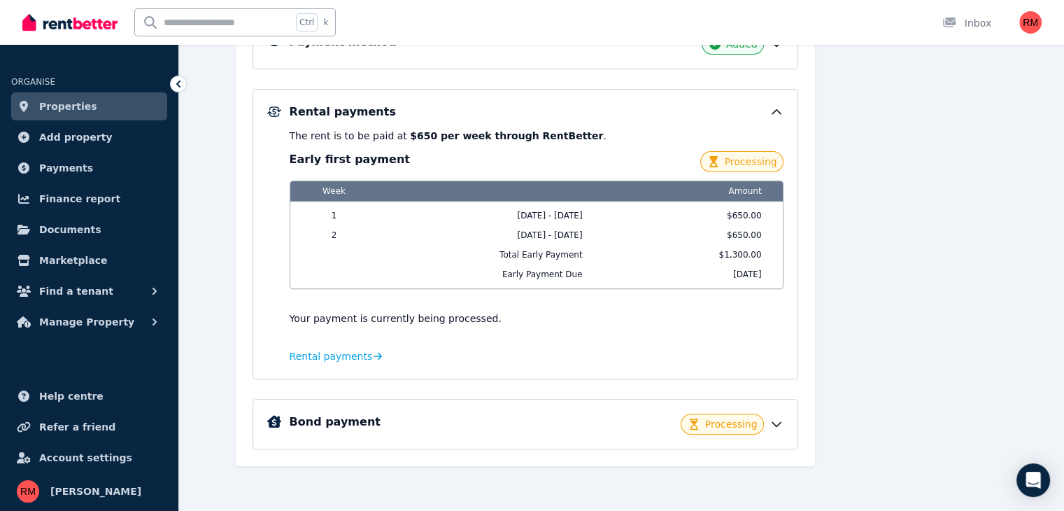
click at [798, 417] on div "Bond payment Processing" at bounding box center [526, 424] width 546 height 50
click at [784, 417] on icon at bounding box center [777, 424] width 14 height 14
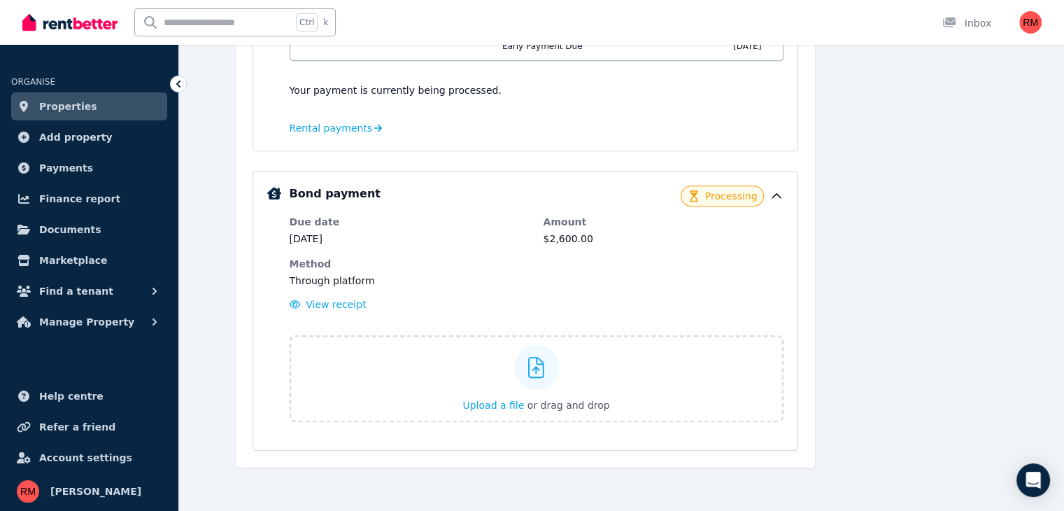
scroll to position [606, 0]
click at [1035, 478] on icon "Open Intercom Messenger" at bounding box center [1033, 480] width 16 height 18
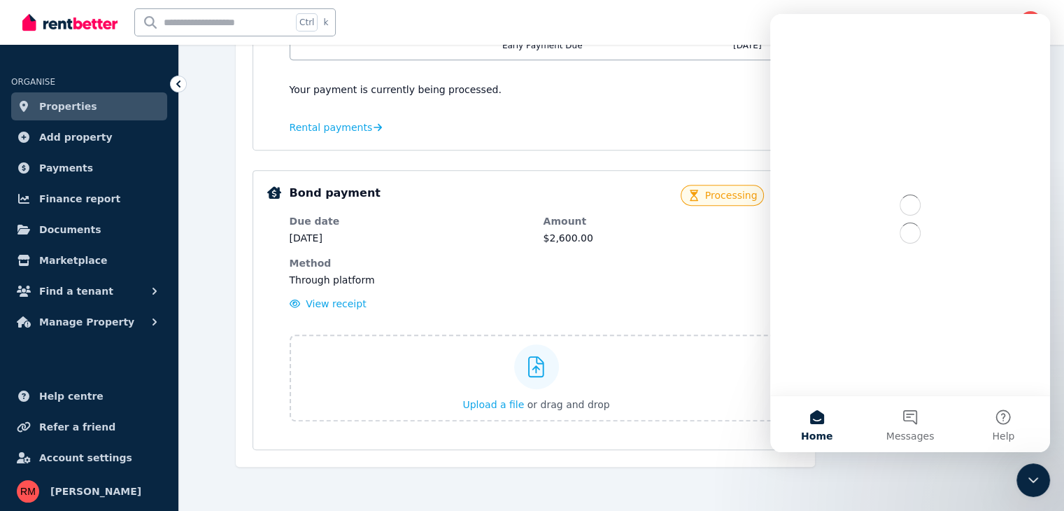
scroll to position [0, 0]
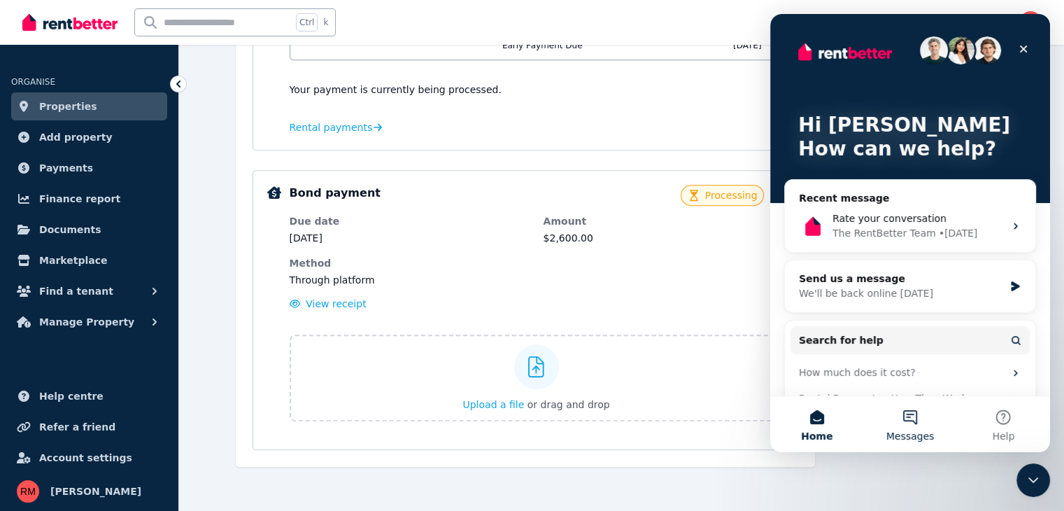
click at [926, 419] on button "Messages" at bounding box center [909, 424] width 93 height 56
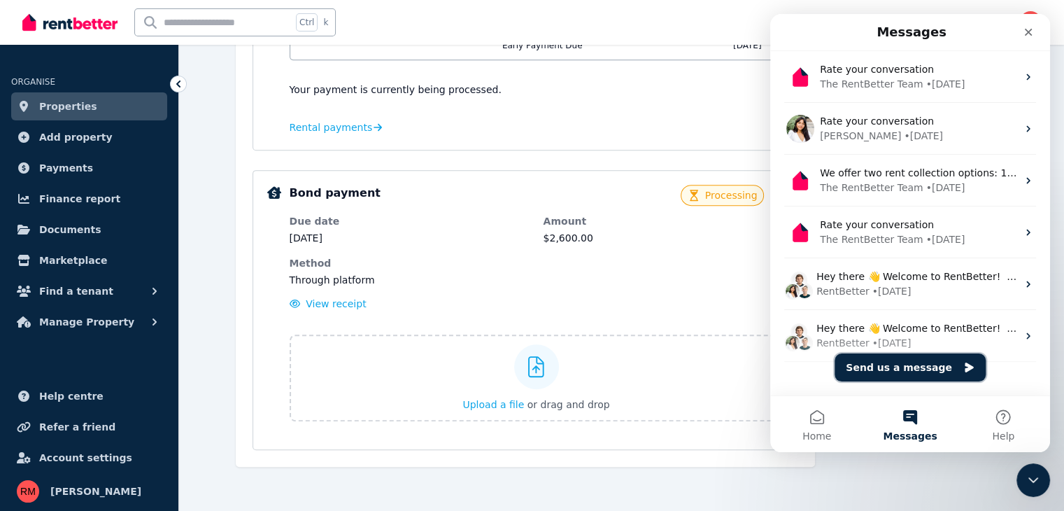
click at [942, 369] on button "Send us a message" at bounding box center [910, 367] width 151 height 28
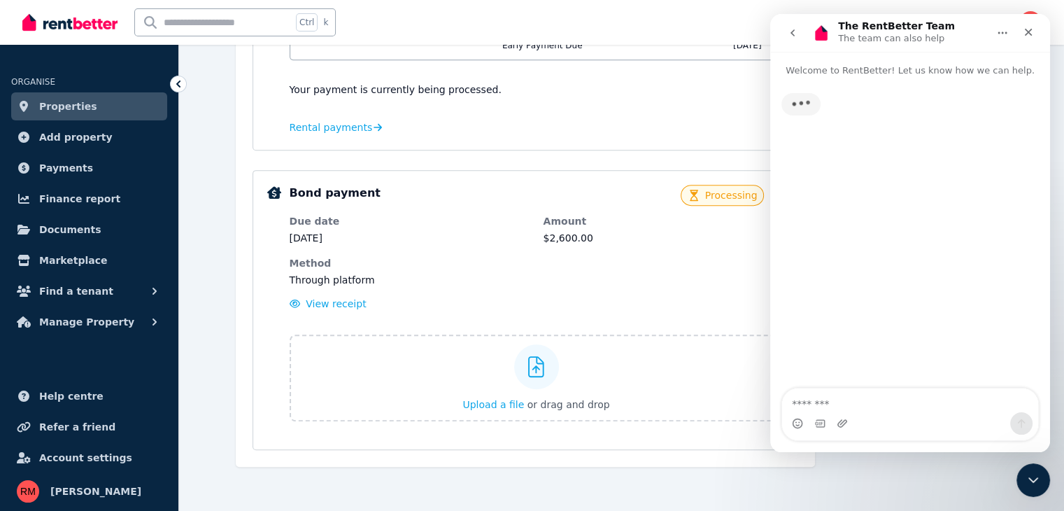
click at [900, 409] on textarea "Message…" at bounding box center [910, 400] width 256 height 24
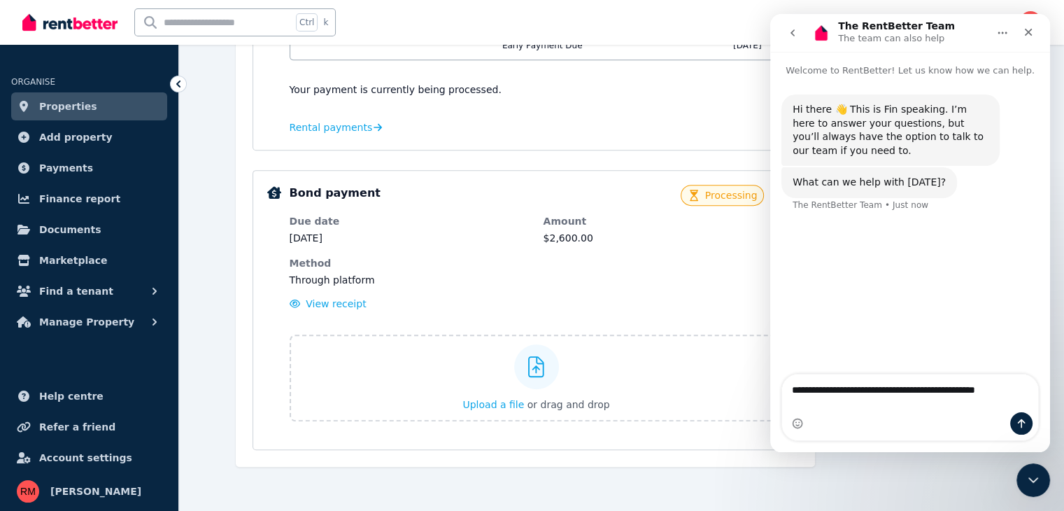
type textarea "**********"
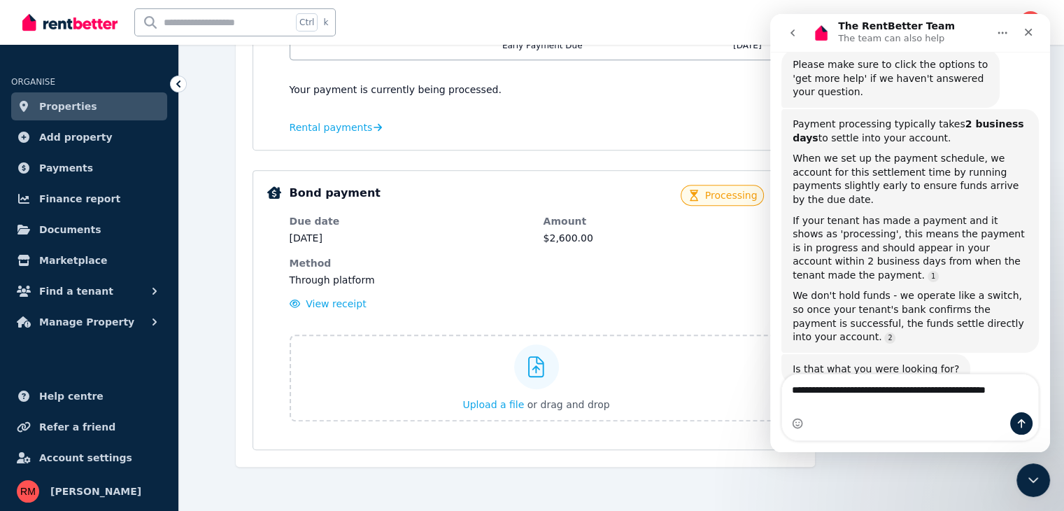
scroll to position [227, 0]
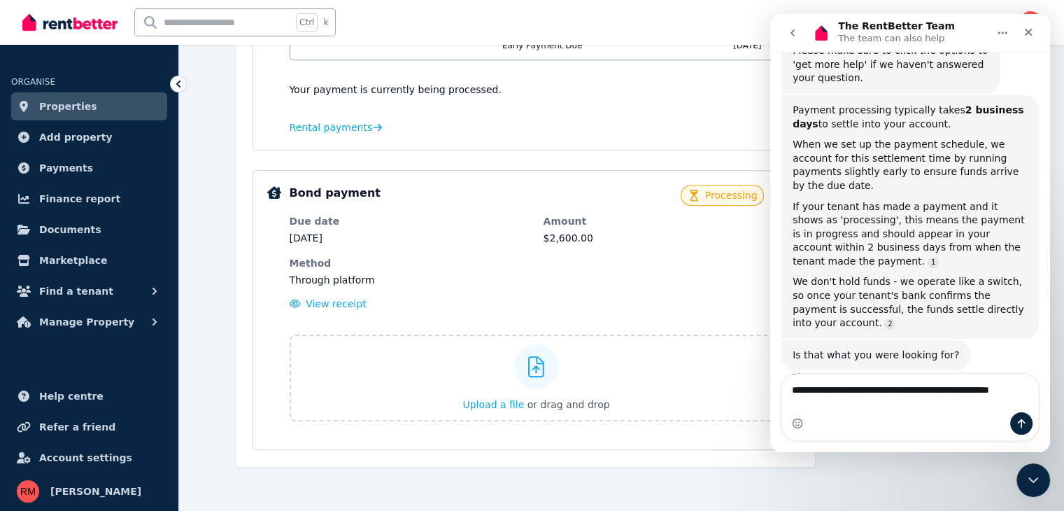
type textarea "**********"
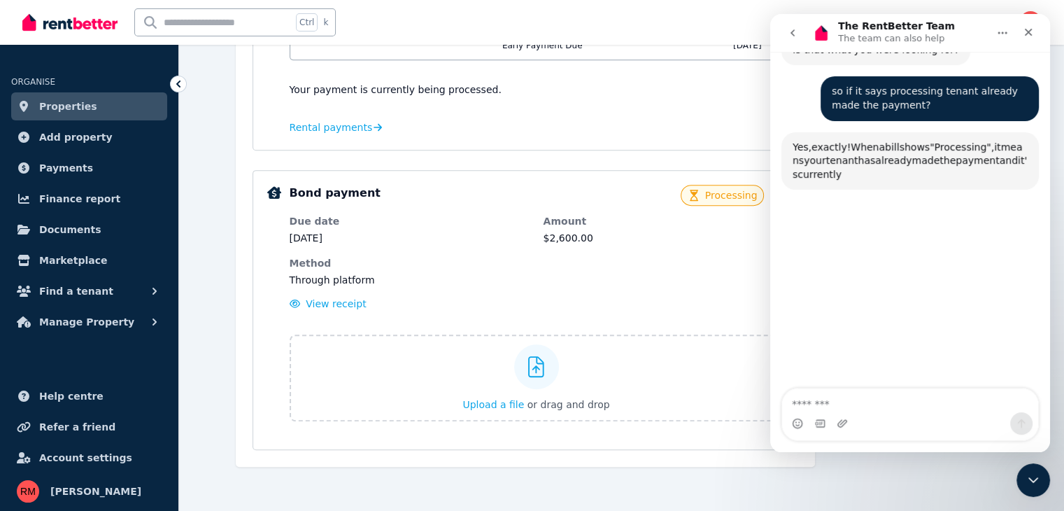
scroll to position [534, 0]
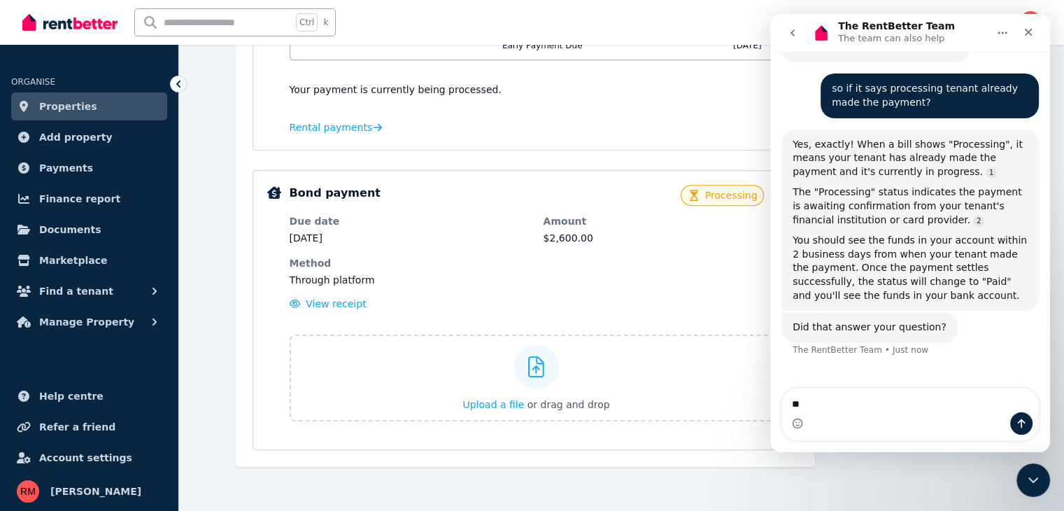
type textarea "***"
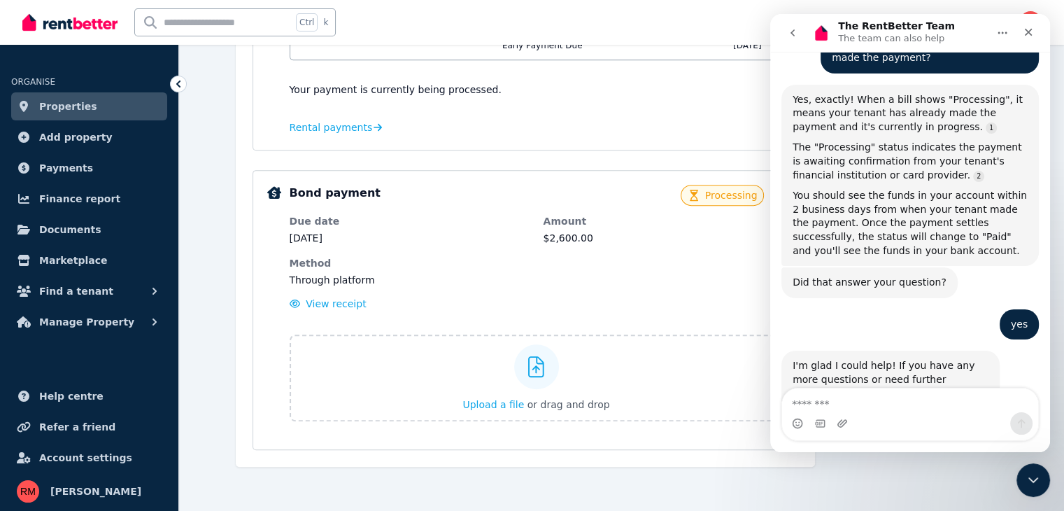
scroll to position [604, 0]
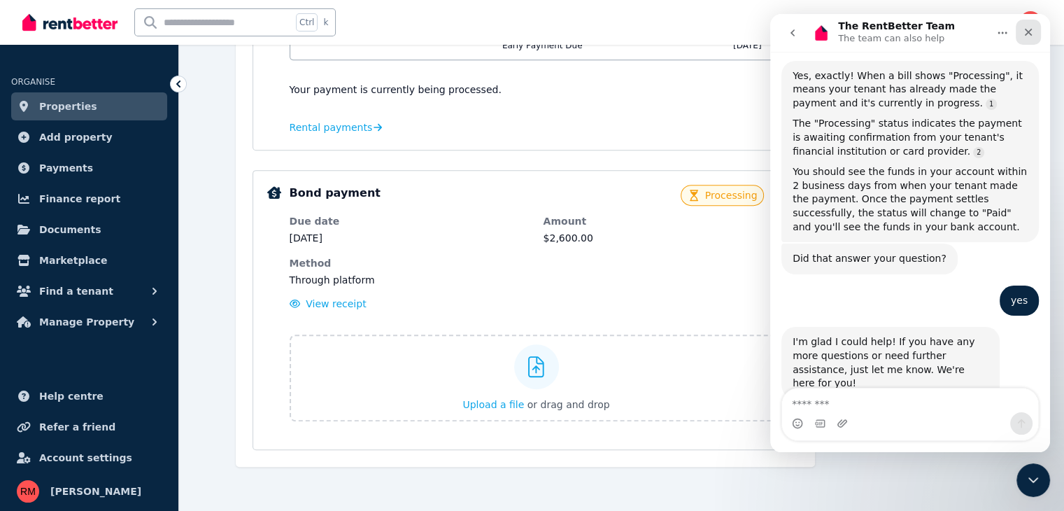
click at [1031, 33] on icon "Close" at bounding box center [1028, 32] width 11 height 11
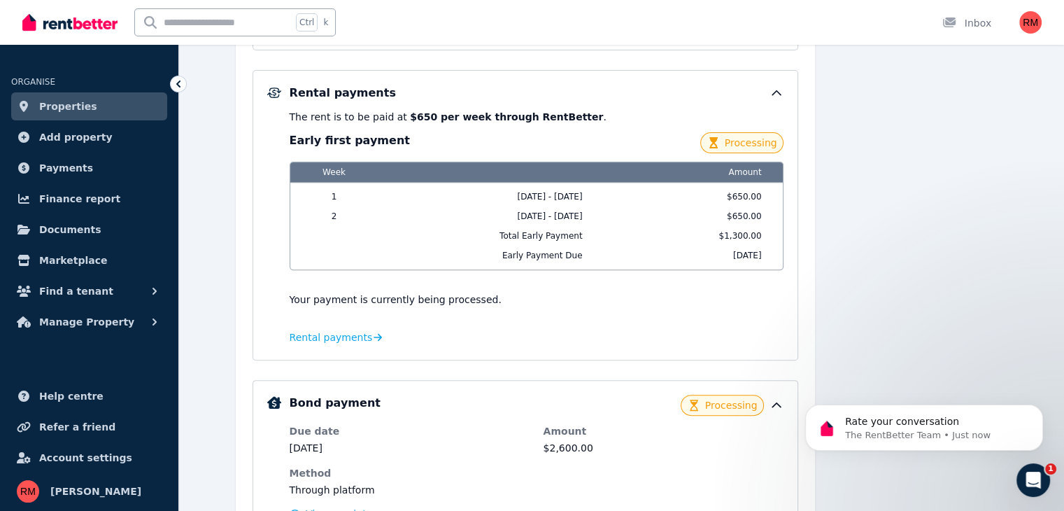
scroll to position [719, 0]
click at [1040, 478] on icon "Open Intercom Messenger" at bounding box center [1033, 480] width 23 height 23
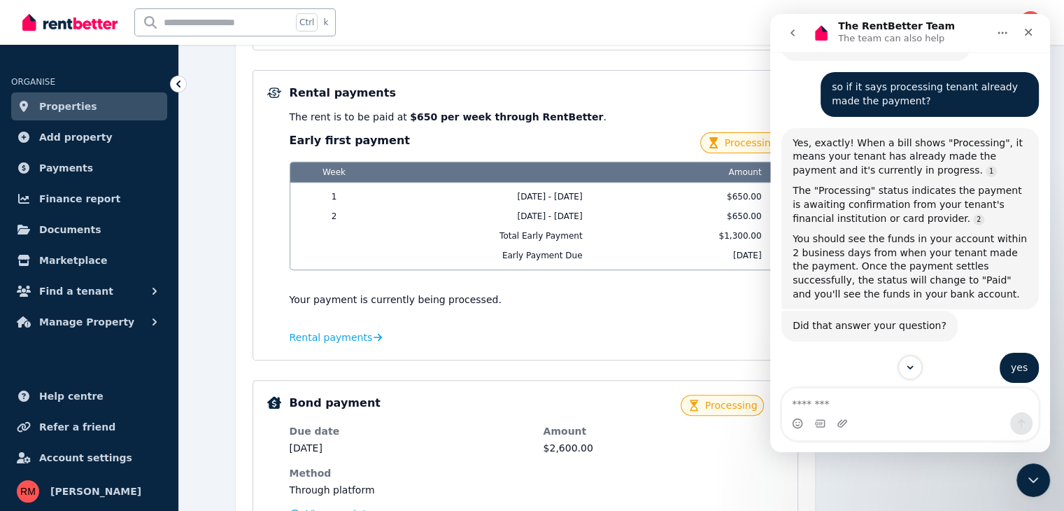
scroll to position [532, 0]
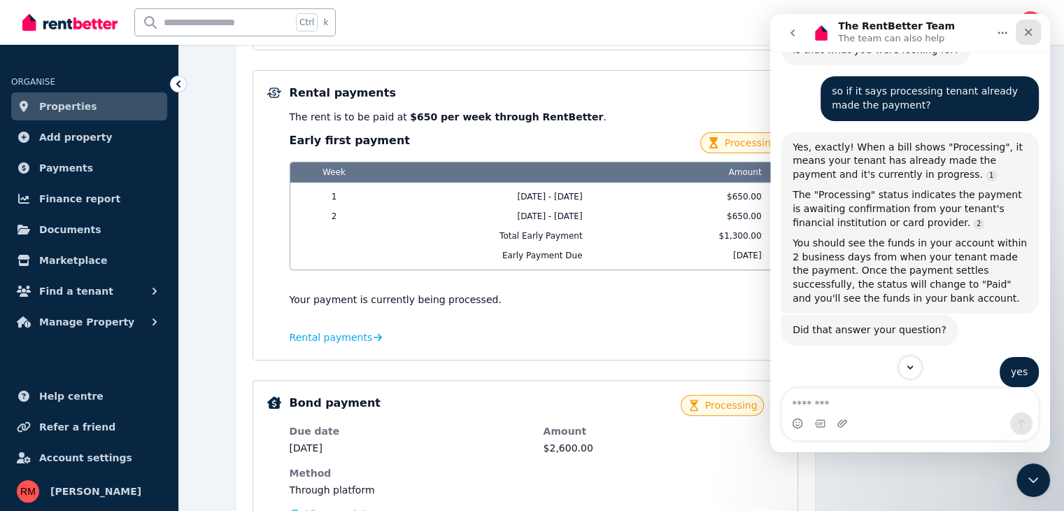
click at [1031, 32] on icon "Close" at bounding box center [1028, 32] width 11 height 11
